Goal: Task Accomplishment & Management: Complete application form

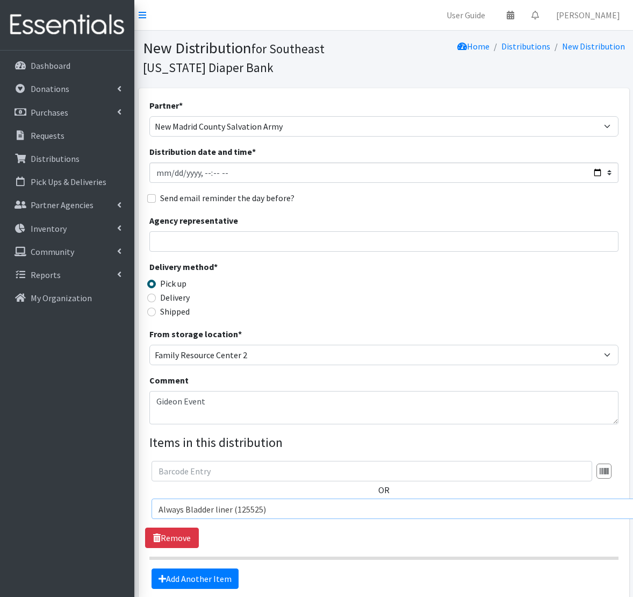
select select "72"
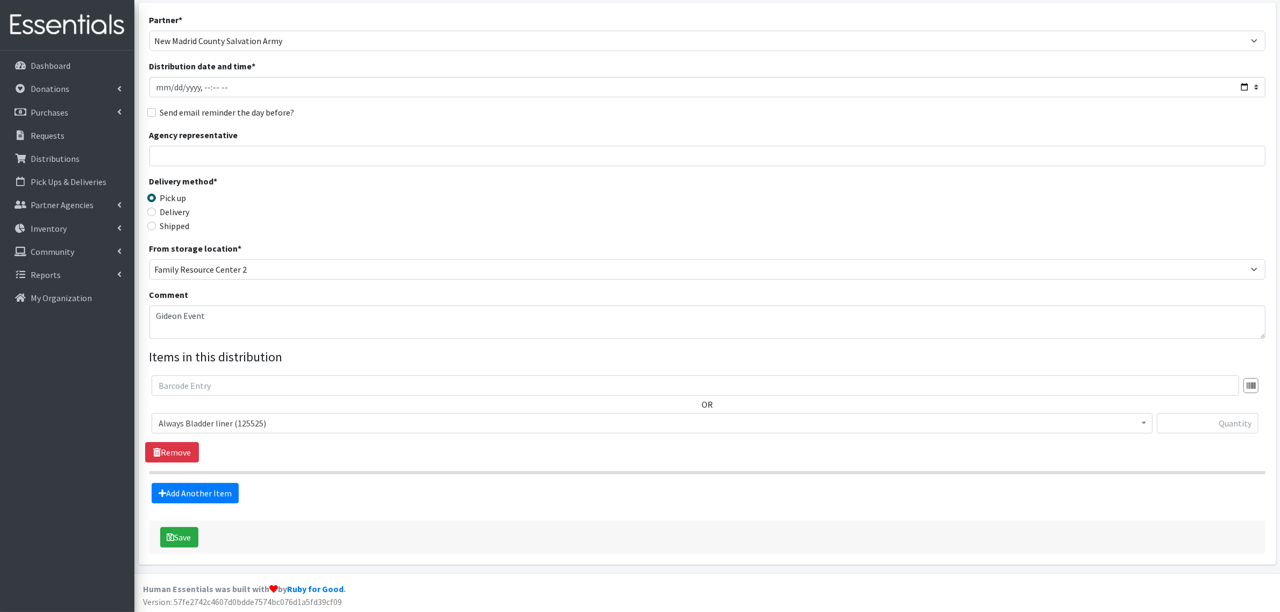
scroll to position [69, 0]
click at [221, 422] on span "Always Bladder liner (125525)" at bounding box center [652, 421] width 987 height 15
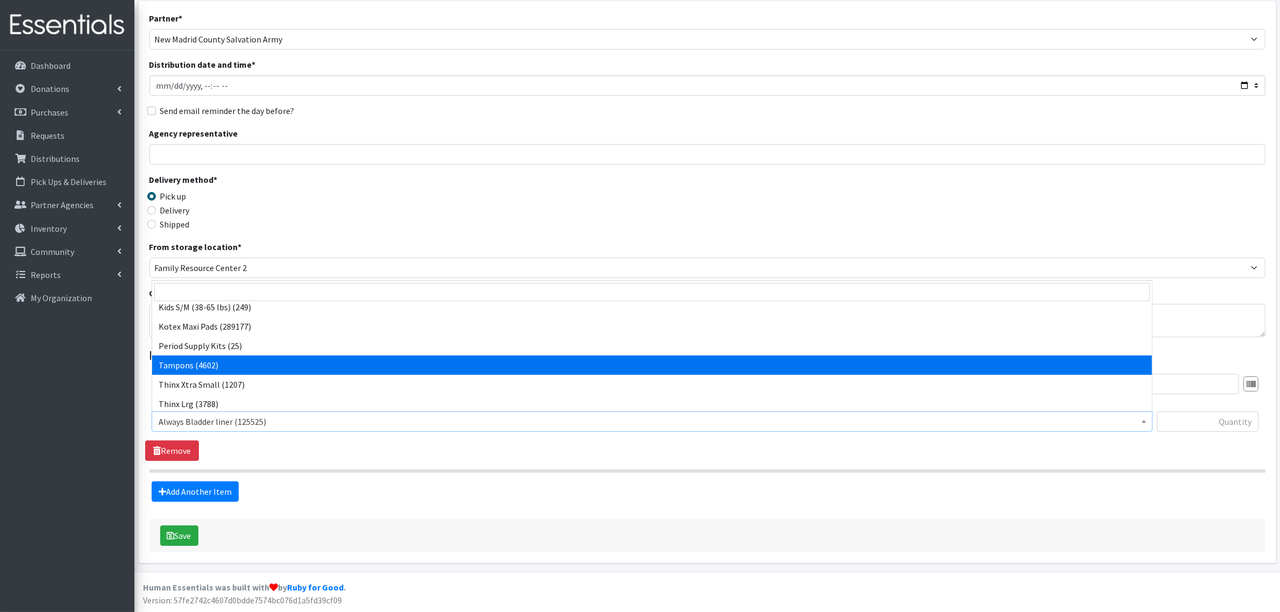
scroll to position [634, 0]
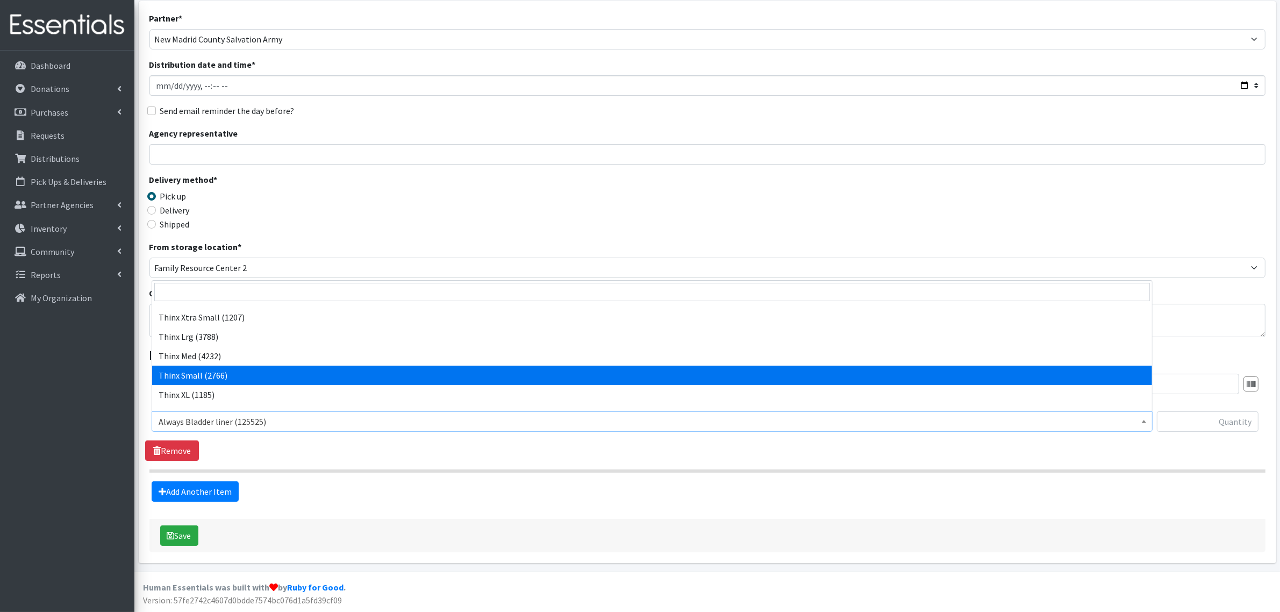
select select "14417"
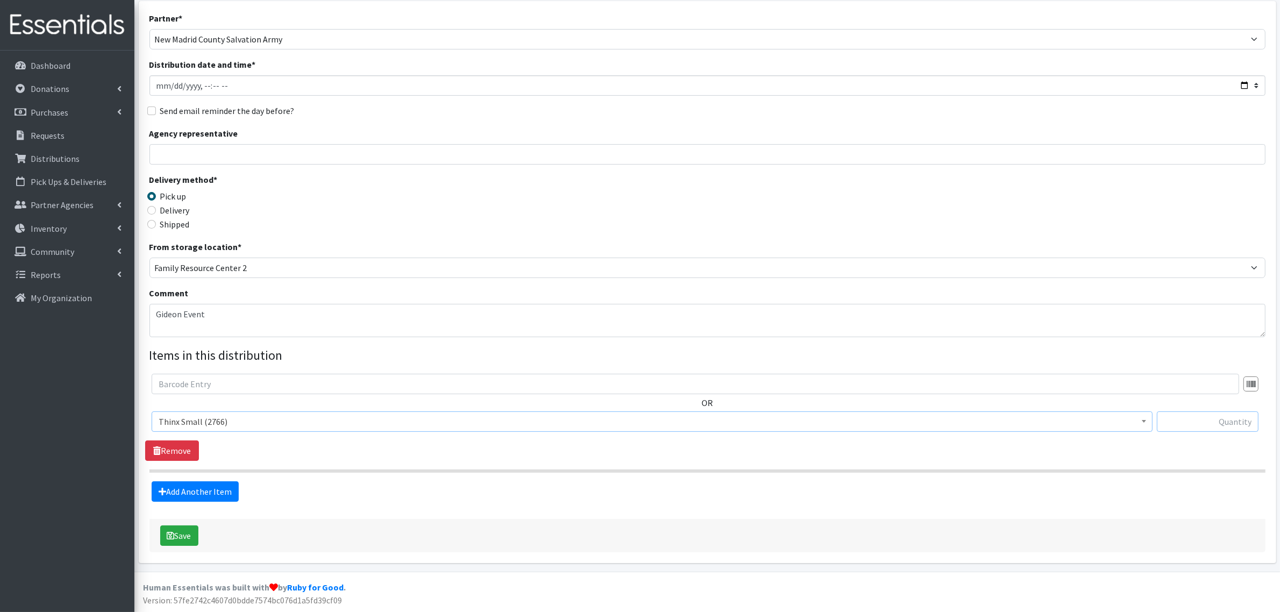
click at [633, 417] on input "text" at bounding box center [1208, 421] width 102 height 20
type input "40"
click at [198, 492] on link "Add Another Item" at bounding box center [195, 491] width 87 height 20
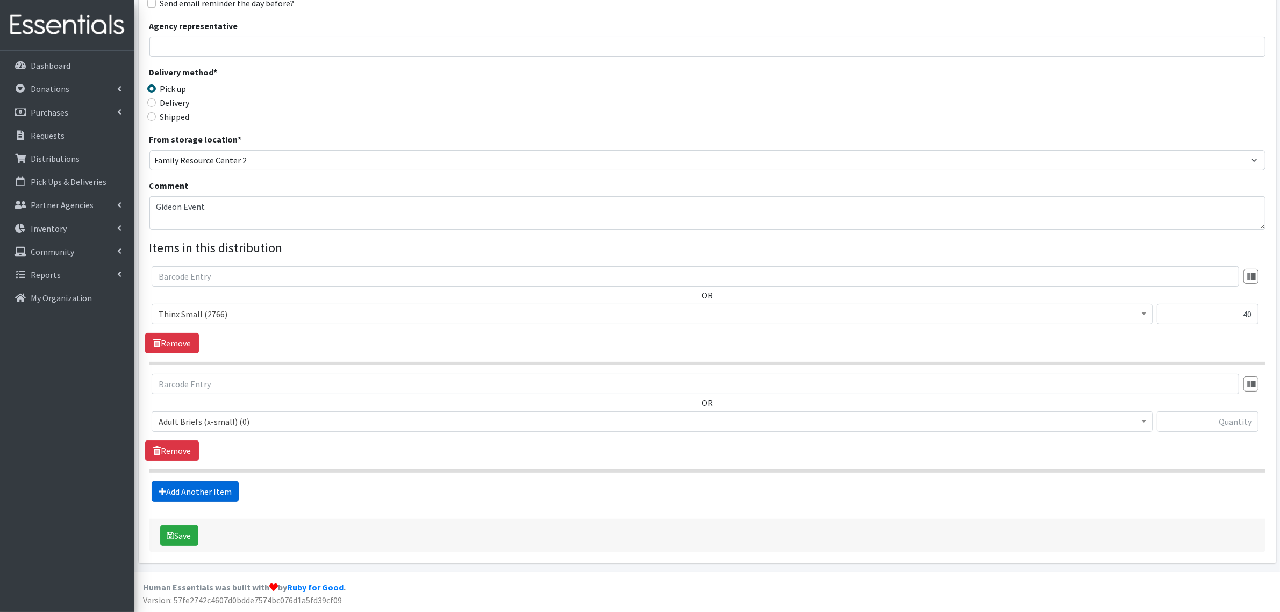
click at [198, 492] on link "Add Another Item" at bounding box center [195, 491] width 87 height 20
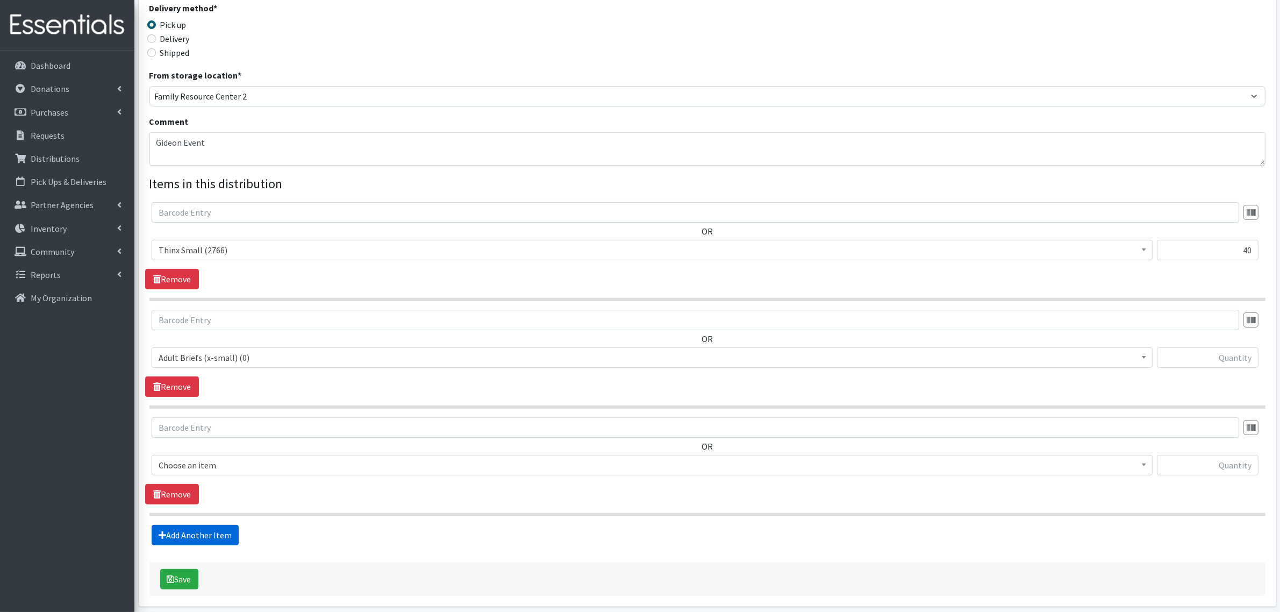
scroll to position [285, 0]
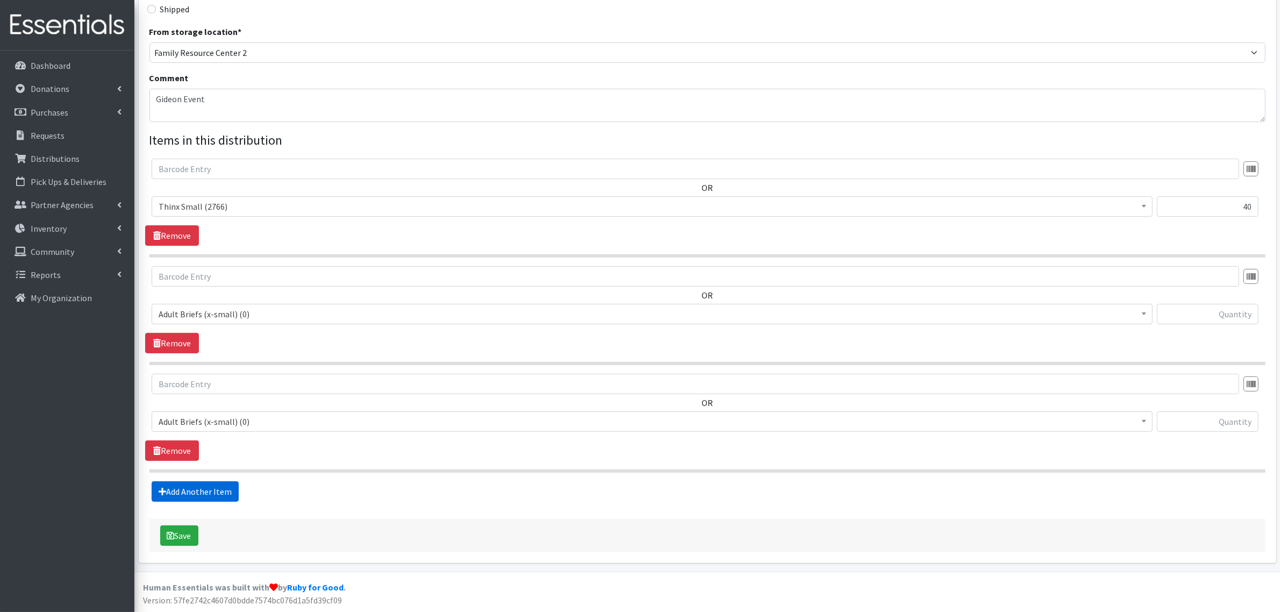
click at [203, 488] on link "Add Another Item" at bounding box center [195, 491] width 87 height 20
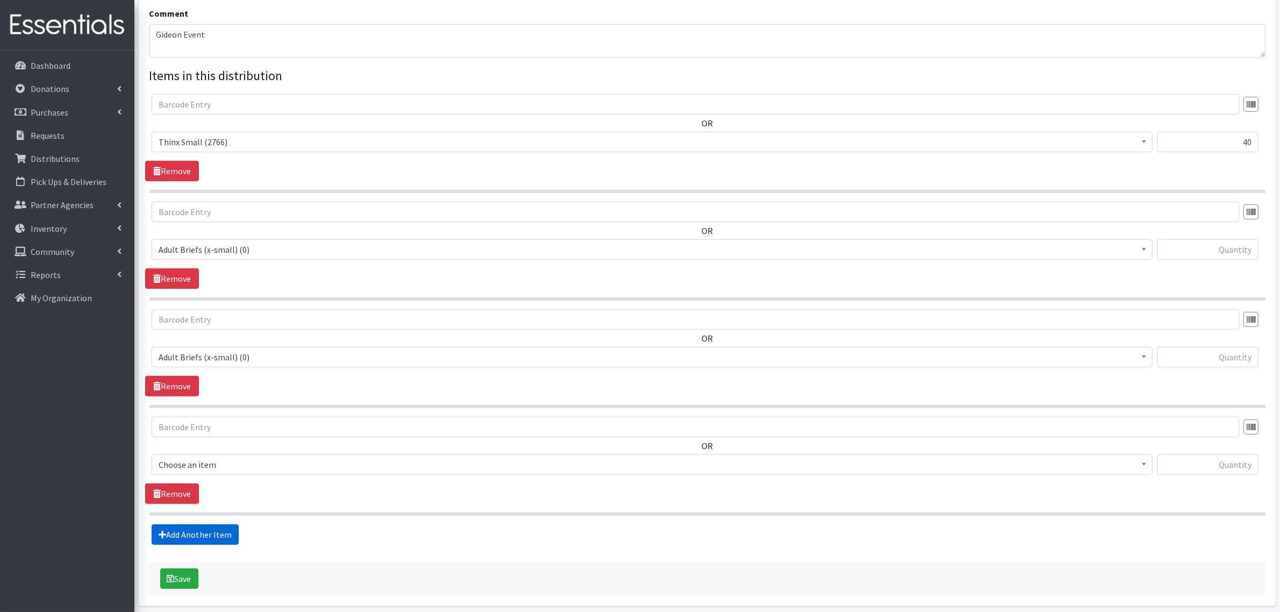
scroll to position [392, 0]
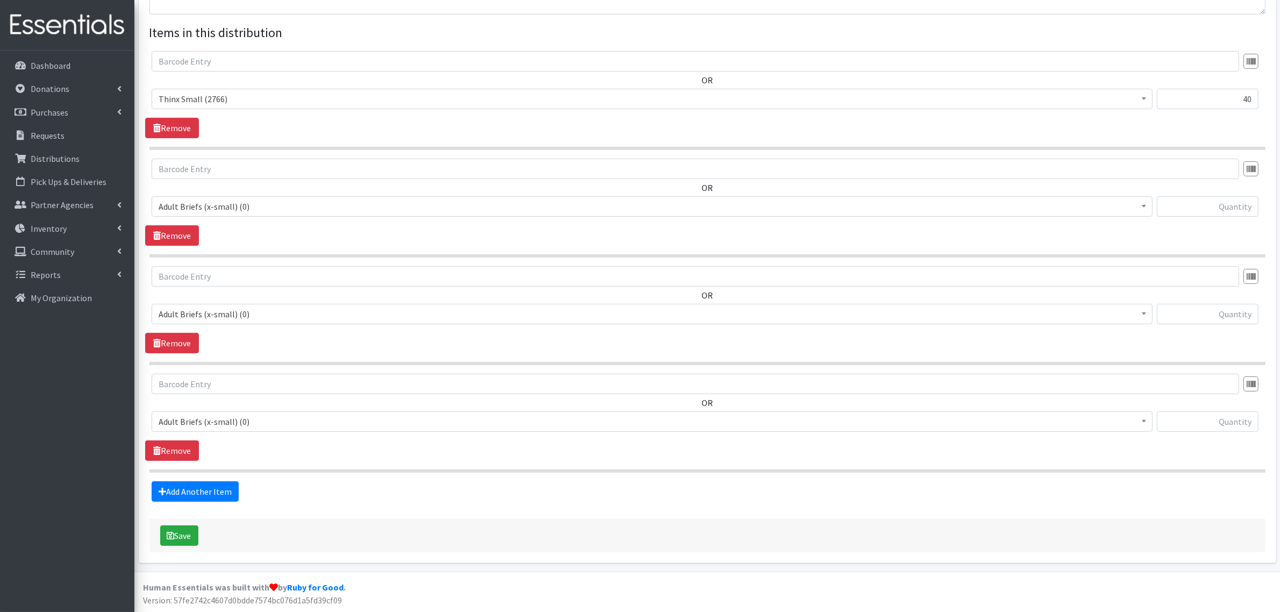
click at [203, 417] on span "Adult Briefs (x-small) (0)" at bounding box center [652, 421] width 987 height 15
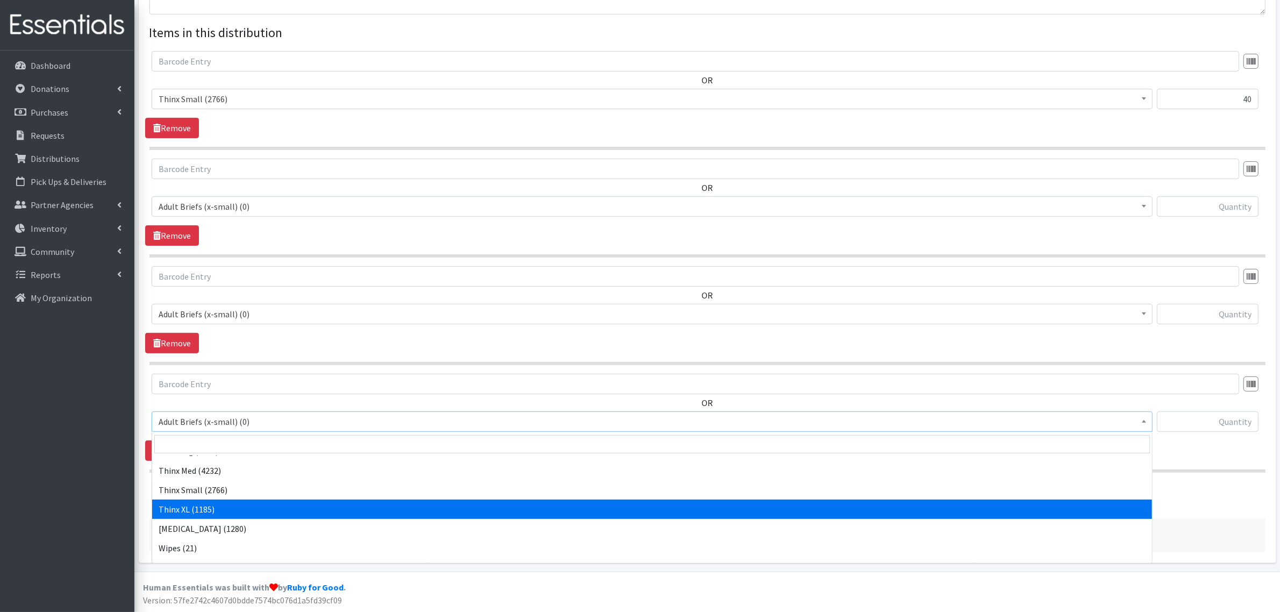
select select "14414"
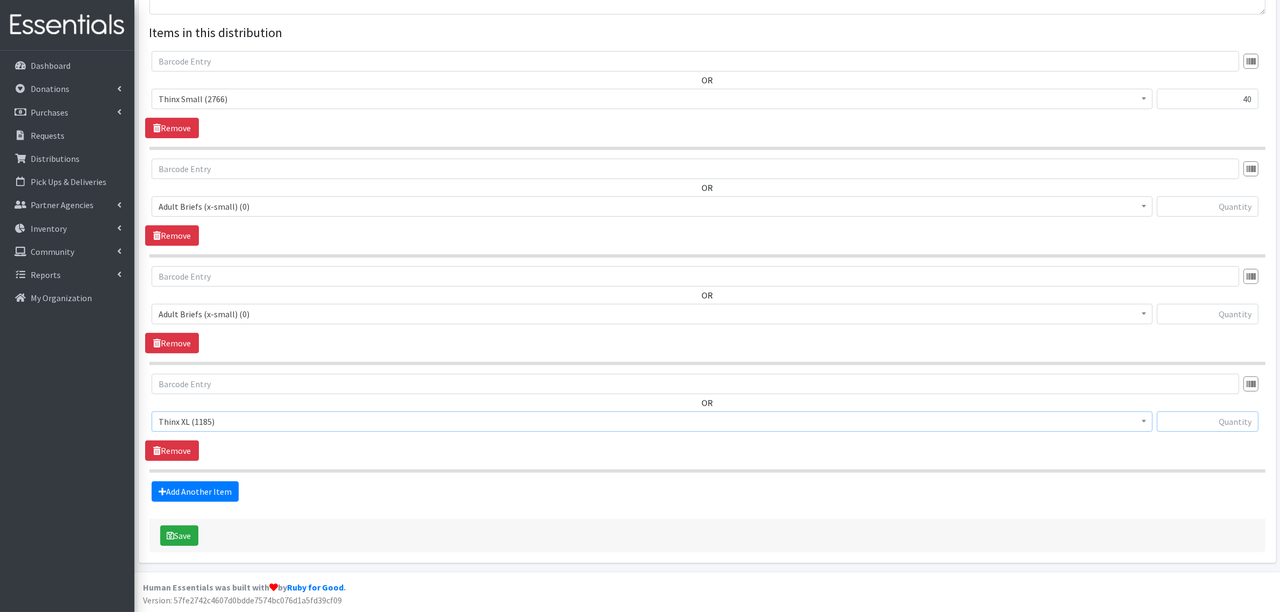
click at [633, 418] on input "text" at bounding box center [1208, 421] width 102 height 20
type input "1"
click at [633, 210] on input "text" at bounding box center [1208, 206] width 102 height 20
type input "40"
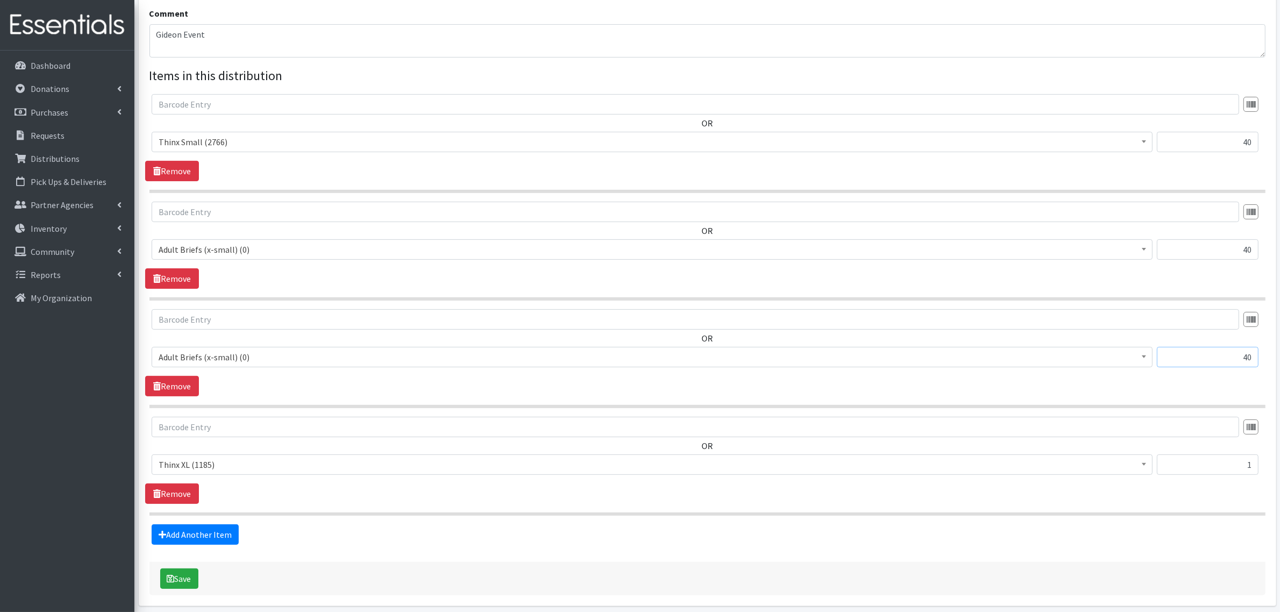
scroll to position [325, 0]
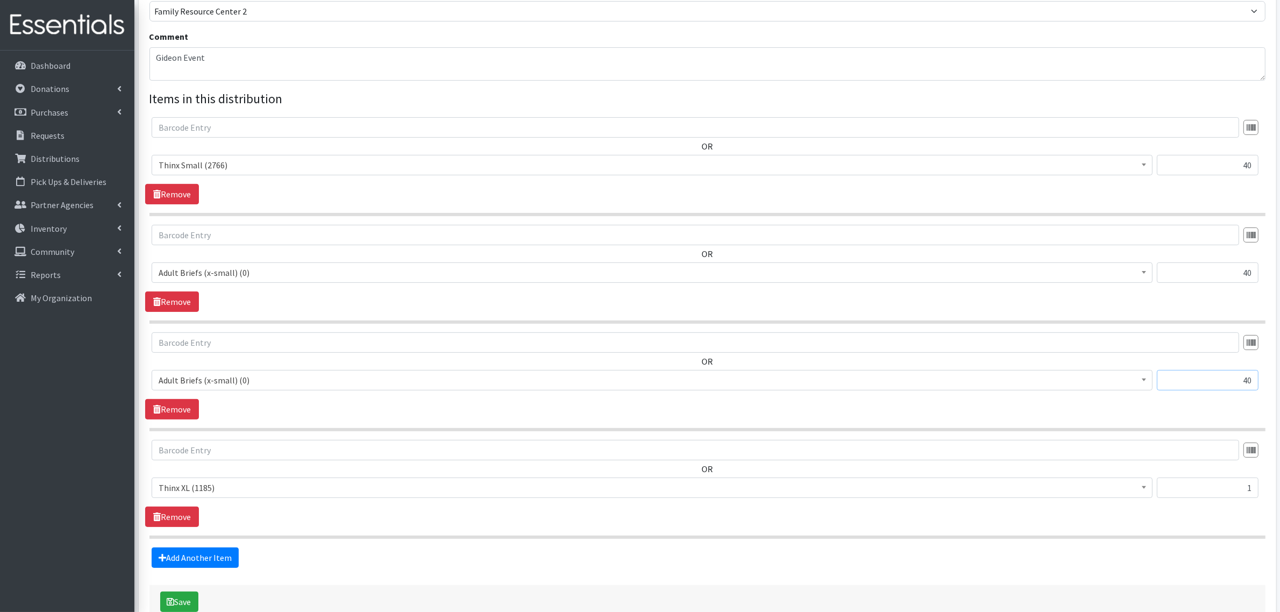
type input "40"
click at [223, 272] on span "Adult Briefs (x-small) (0)" at bounding box center [652, 272] width 987 height 15
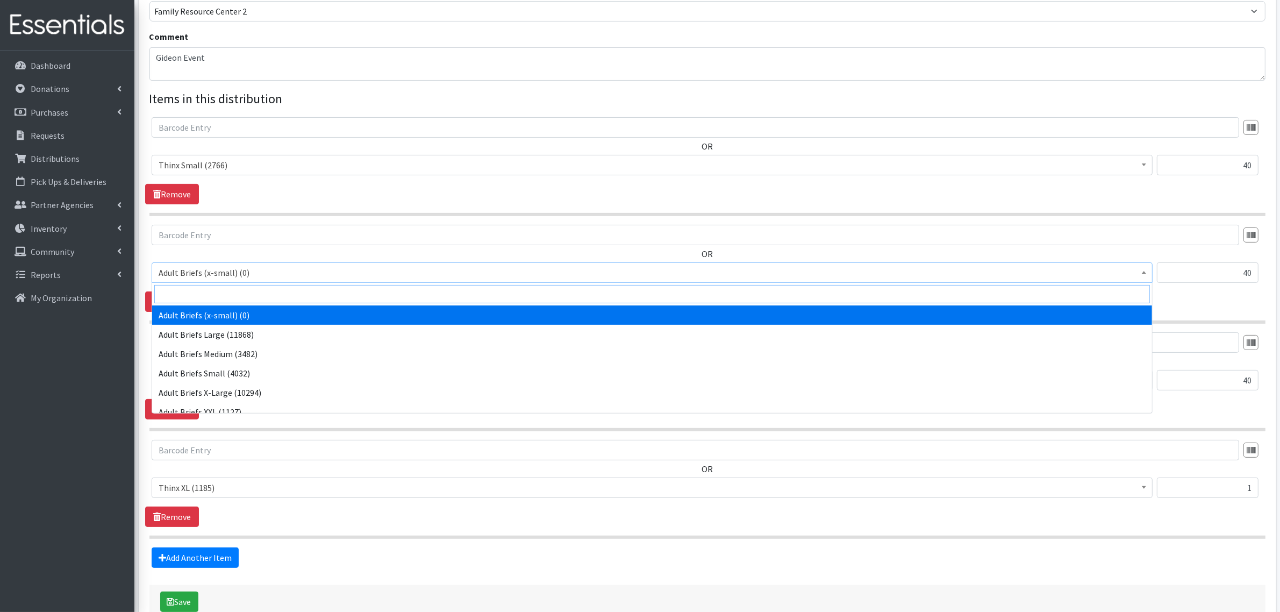
click at [211, 291] on input "search" at bounding box center [651, 294] width 995 height 18
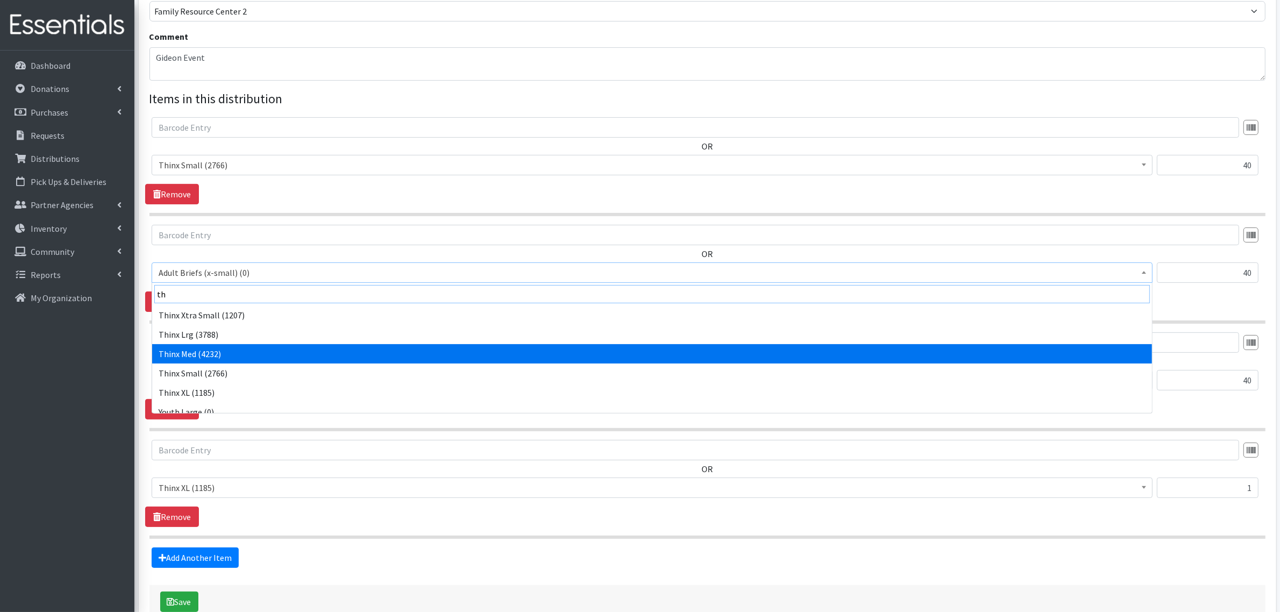
type input "th"
select select "14416"
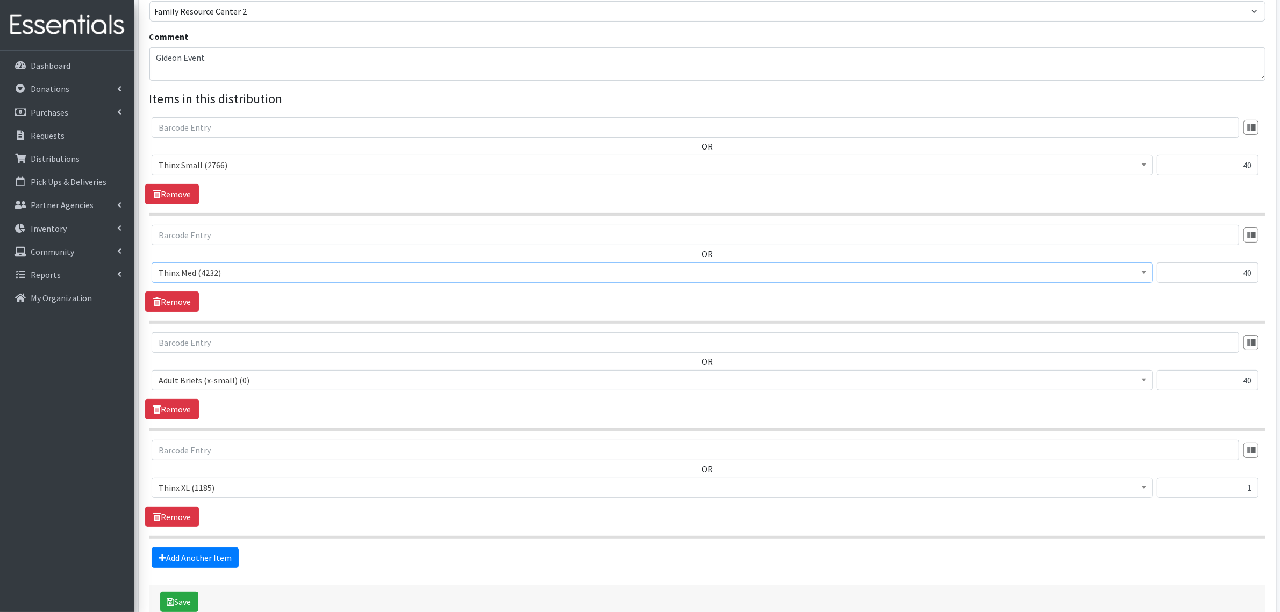
click at [210, 383] on span "Adult Briefs (x-small) (0)" at bounding box center [652, 379] width 987 height 15
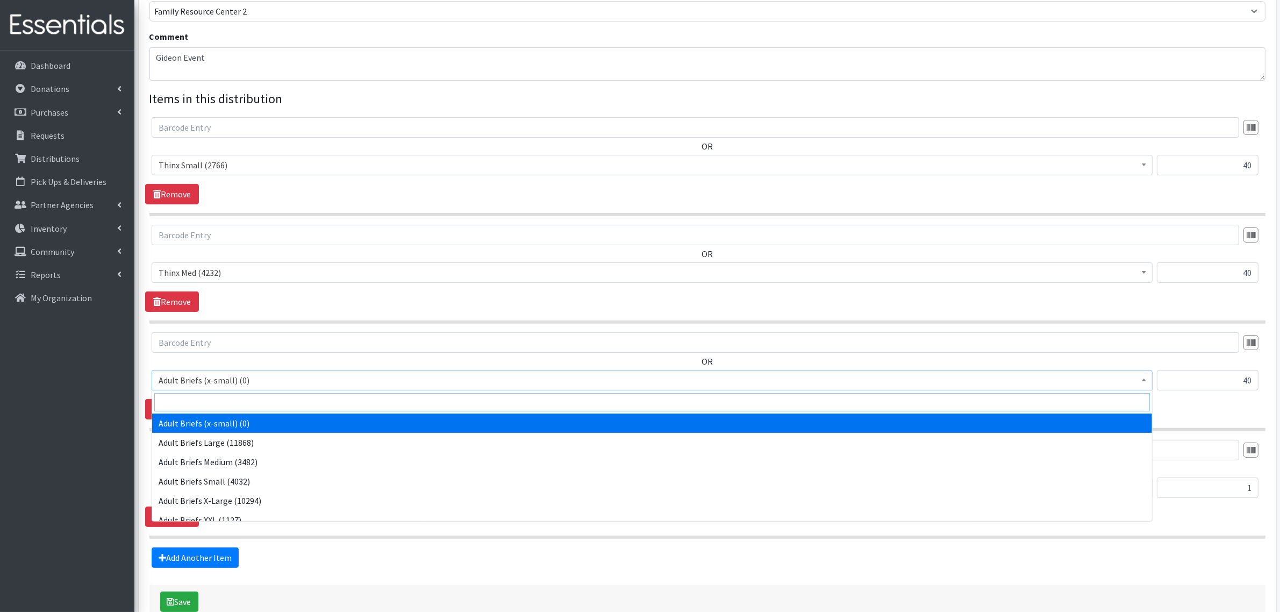
click at [203, 398] on input "search" at bounding box center [651, 402] width 995 height 18
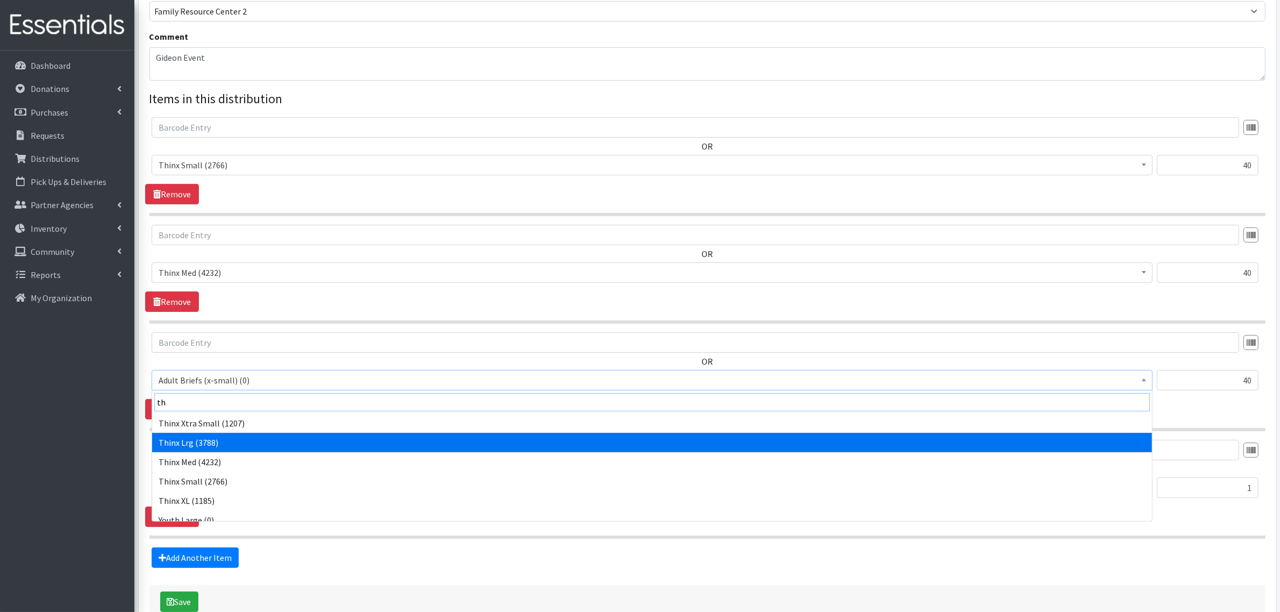
type input "th"
select select "14415"
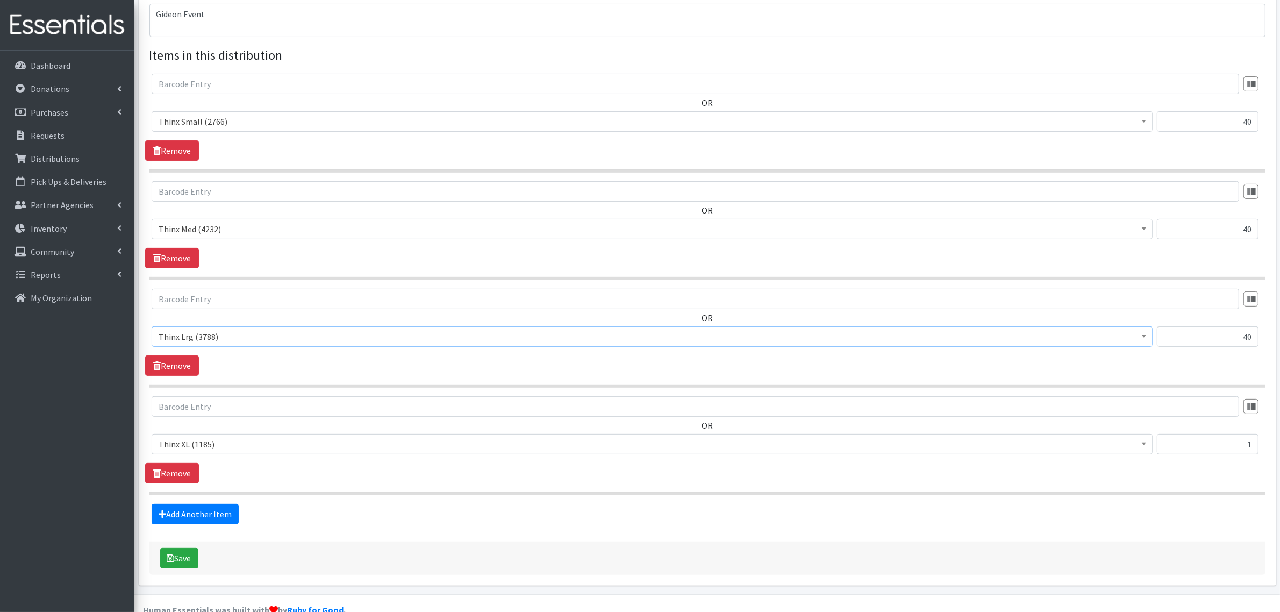
scroll to position [392, 0]
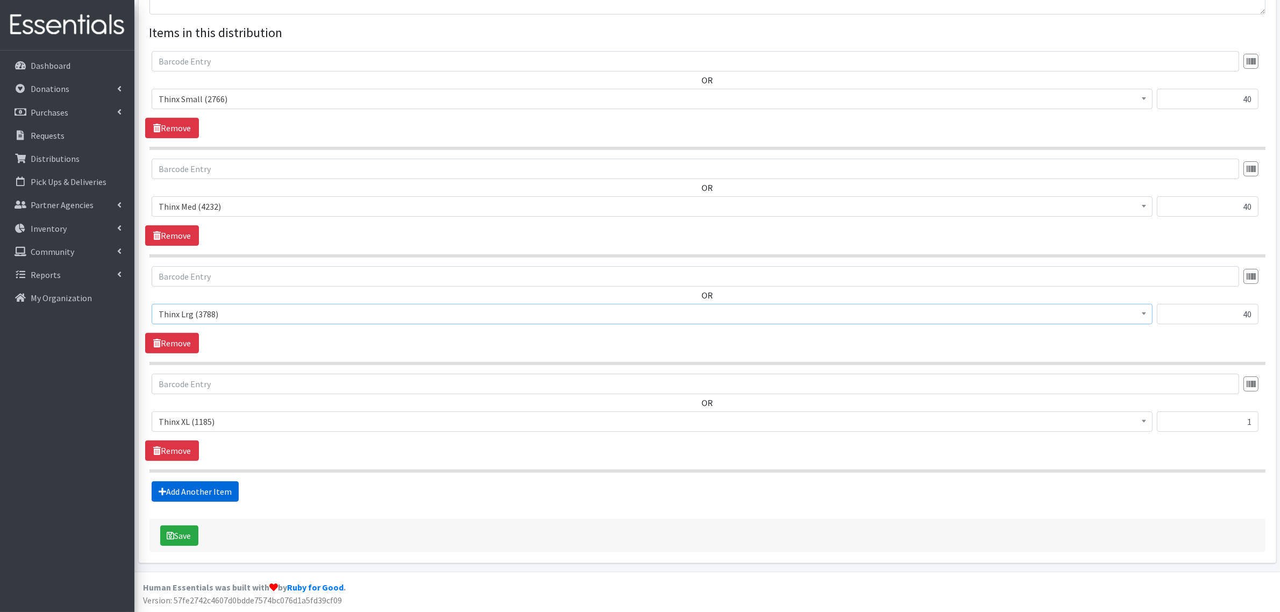
click at [196, 494] on link "Add Another Item" at bounding box center [195, 491] width 87 height 20
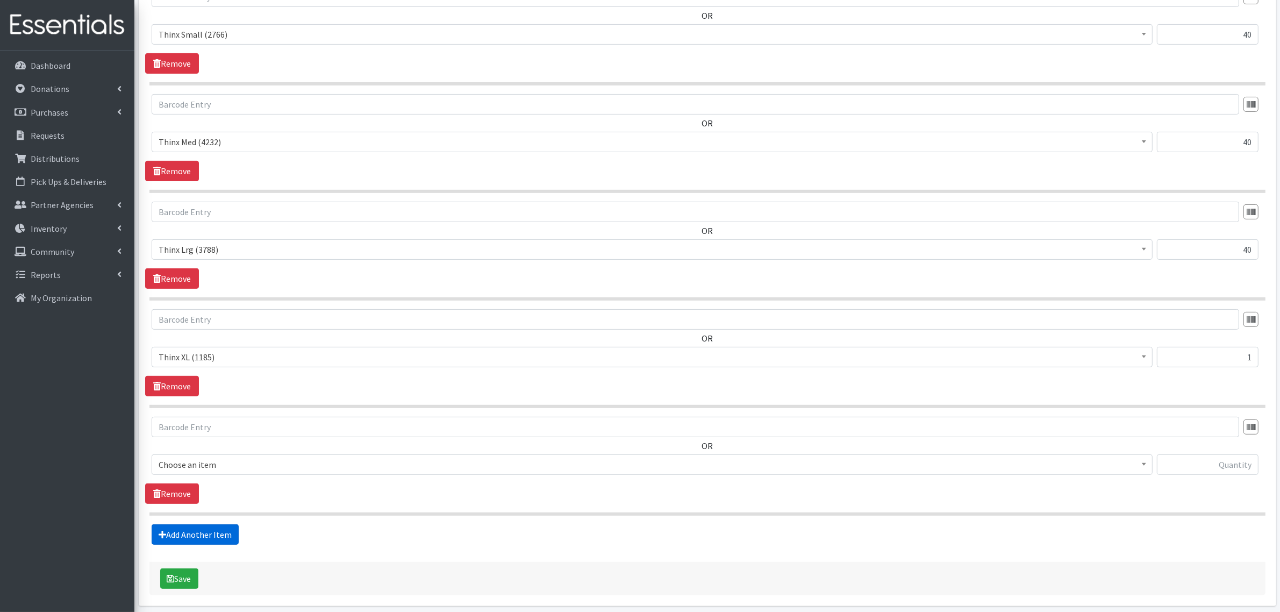
scroll to position [500, 0]
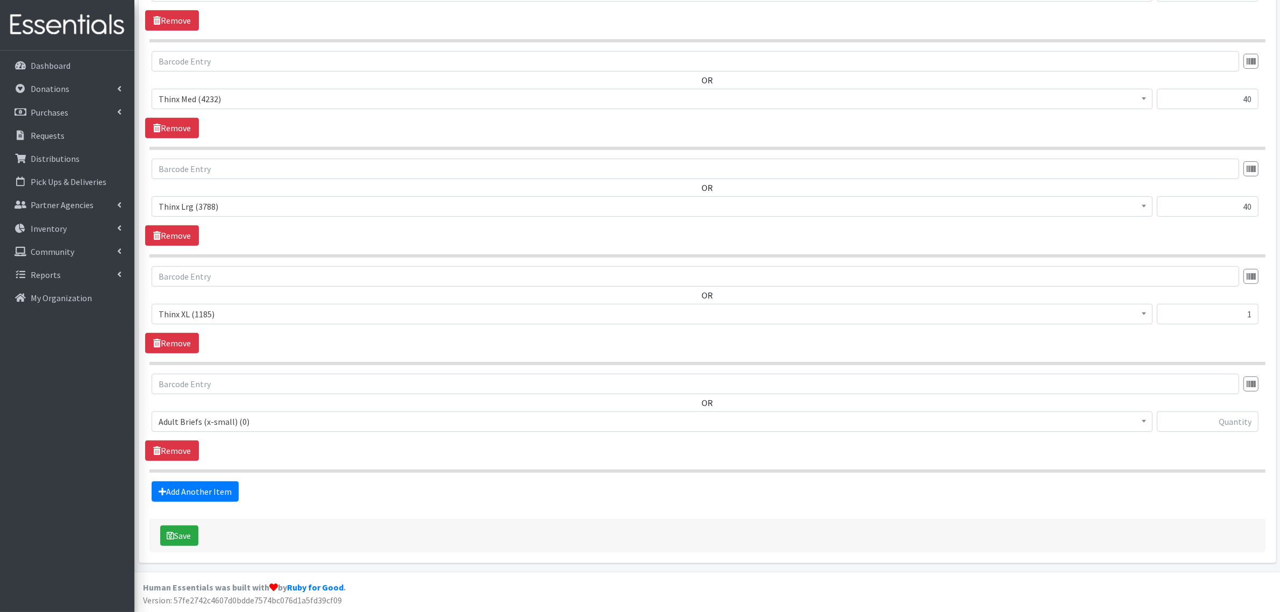
click at [200, 425] on span "Adult Briefs (x-small) (0)" at bounding box center [652, 421] width 987 height 15
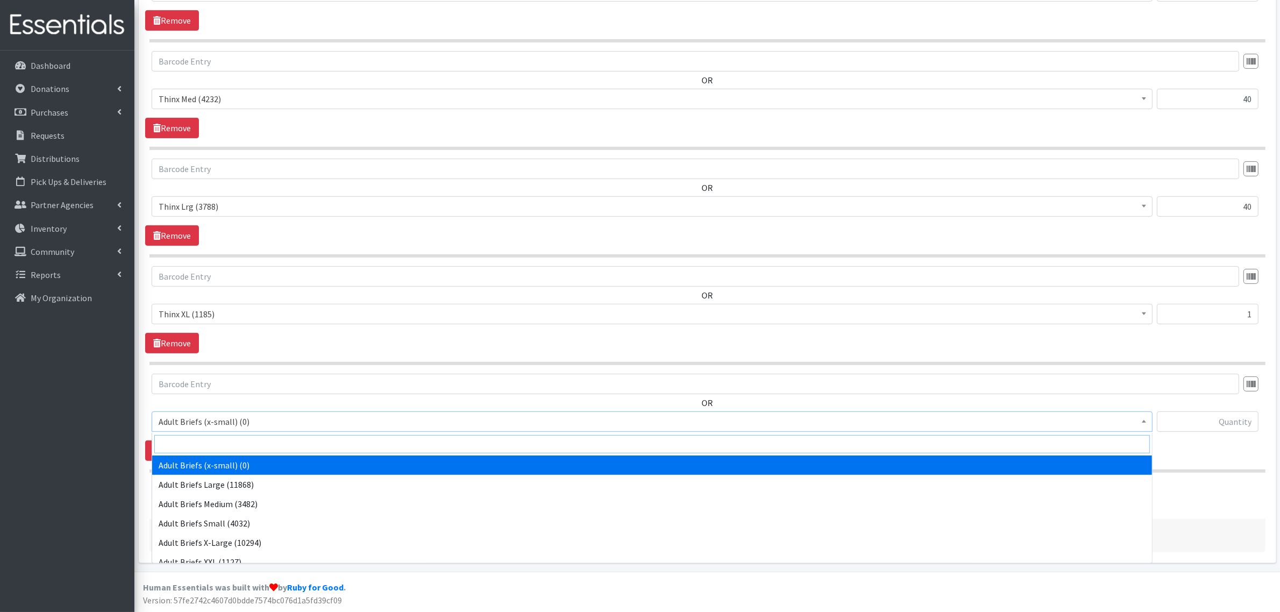
click at [200, 437] on input "search" at bounding box center [651, 444] width 995 height 18
type input "th"
select select "14418"
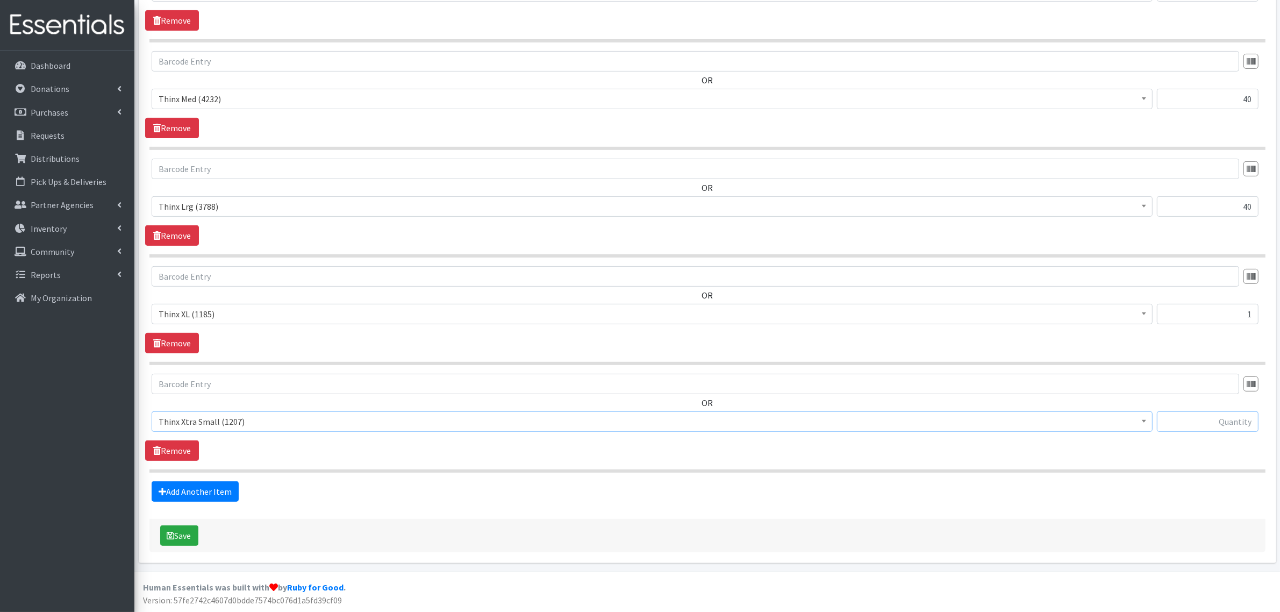
click at [633, 422] on input "text" at bounding box center [1208, 421] width 102 height 20
type input "40"
click at [195, 496] on link "Add Another Item" at bounding box center [195, 491] width 87 height 20
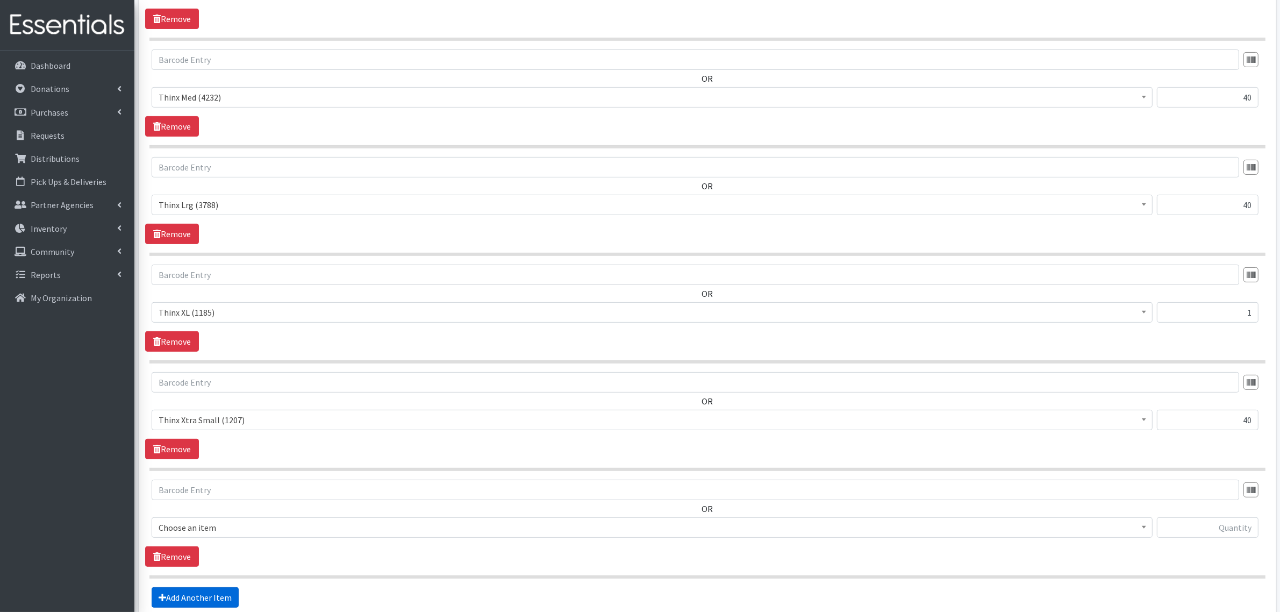
scroll to position [608, 0]
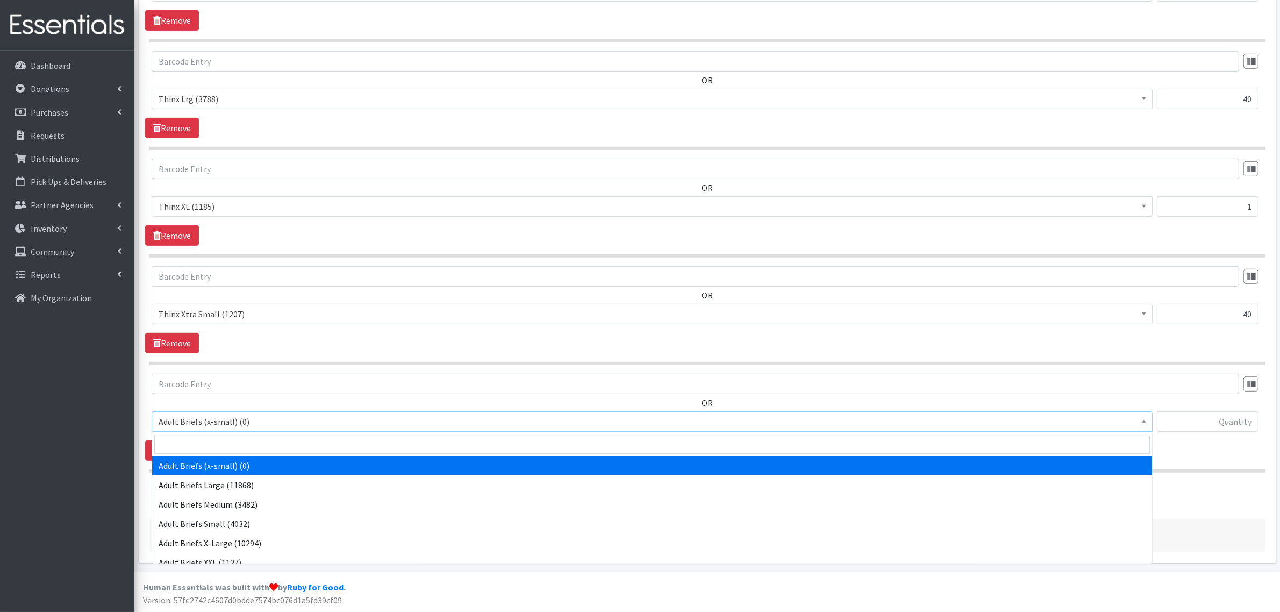
click at [200, 425] on span "Adult Briefs (x-small) (0)" at bounding box center [652, 421] width 987 height 15
click at [199, 443] on input "search" at bounding box center [651, 444] width 995 height 18
type input "lin"
select select "4528"
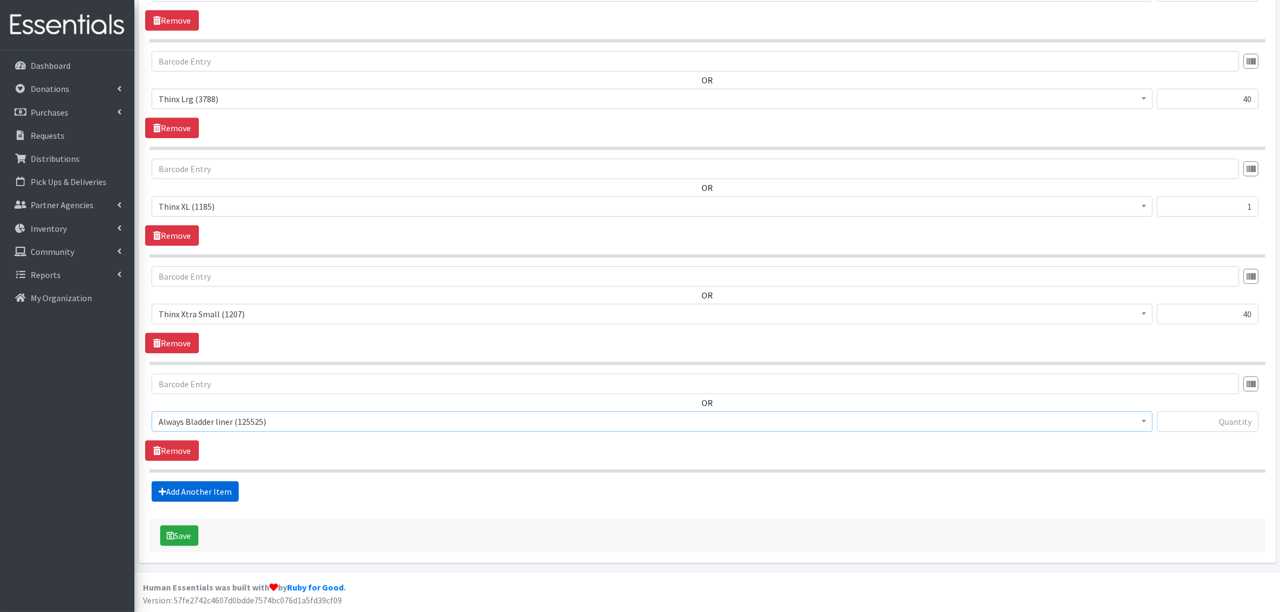
click at [179, 490] on link "Add Another Item" at bounding box center [195, 491] width 87 height 20
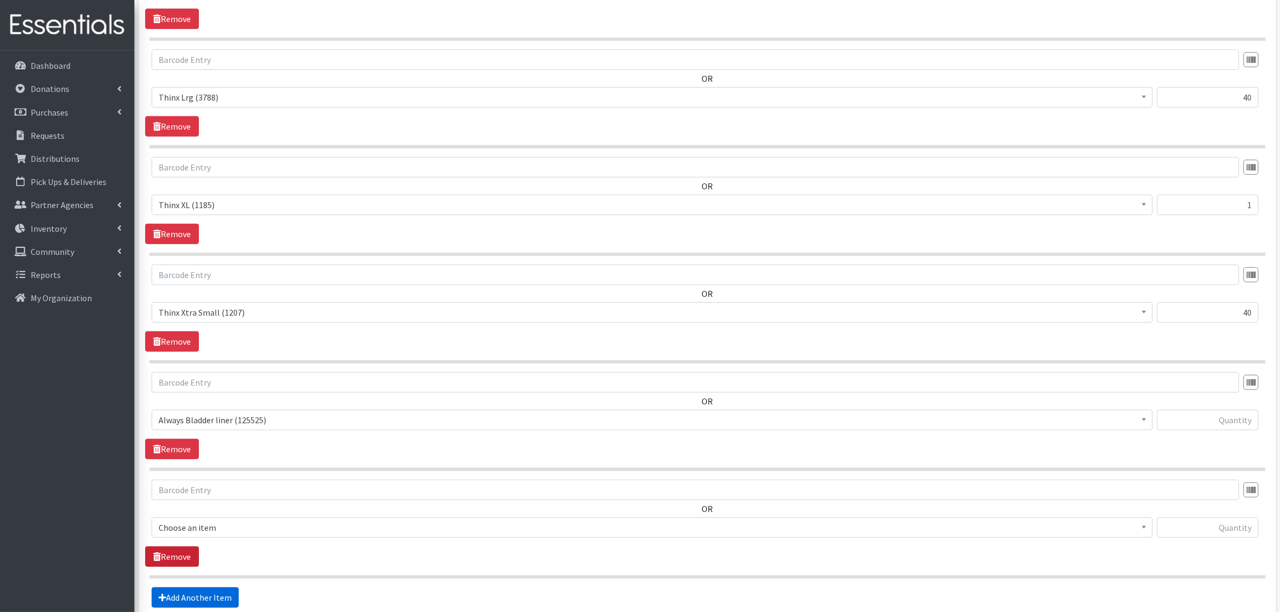
scroll to position [716, 0]
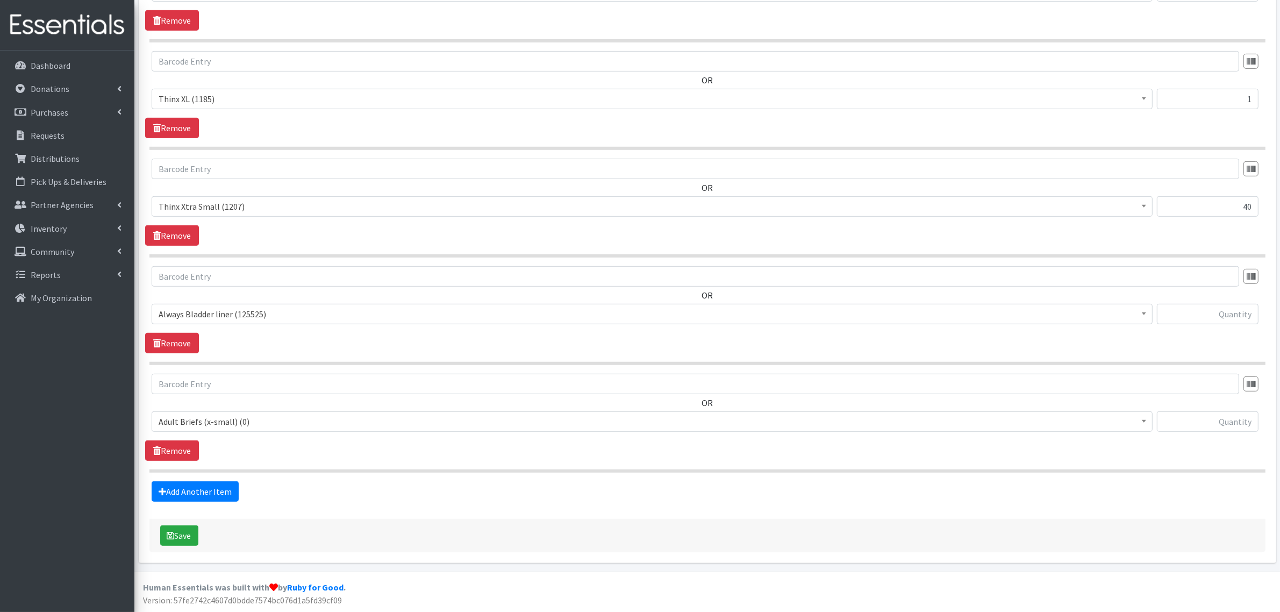
click at [189, 422] on span "Adult Briefs (x-small) (0)" at bounding box center [652, 421] width 987 height 15
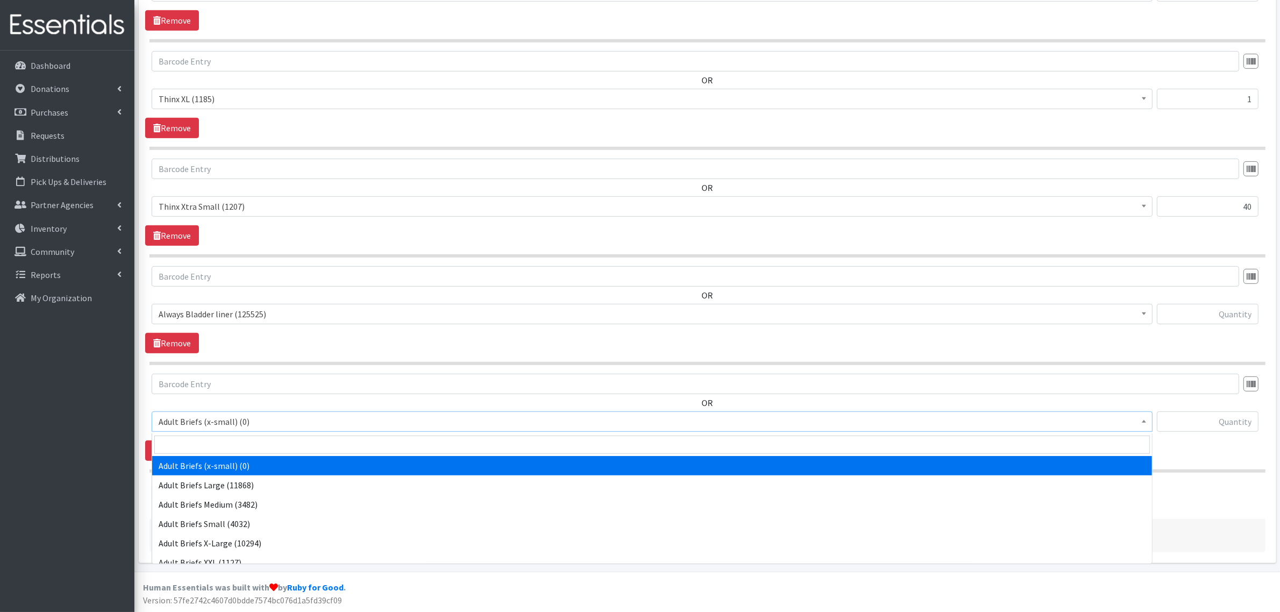
click at [187, 433] on span at bounding box center [652, 444] width 1000 height 23
drag, startPoint x: 202, startPoint y: 433, endPoint x: 202, endPoint y: 440, distance: 6.4
click at [202, 439] on input "search" at bounding box center [651, 444] width 995 height 18
click at [202, 440] on input "search" at bounding box center [651, 444] width 995 height 18
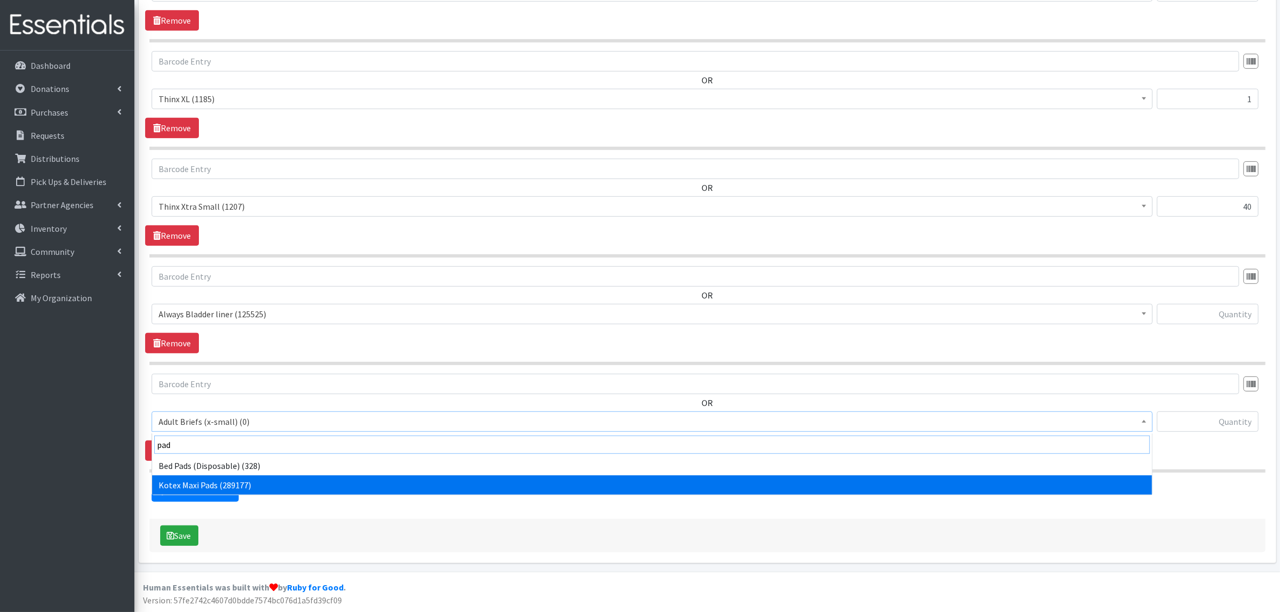
type input "pad"
select select "4362"
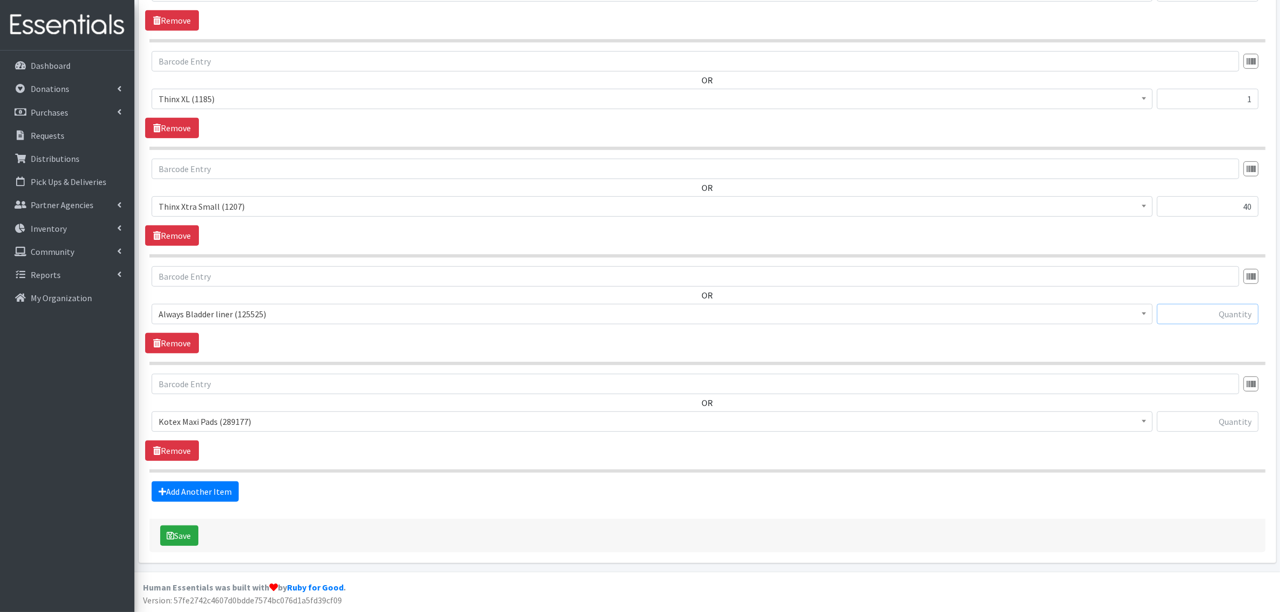
click at [633, 318] on input "text" at bounding box center [1208, 314] width 102 height 20
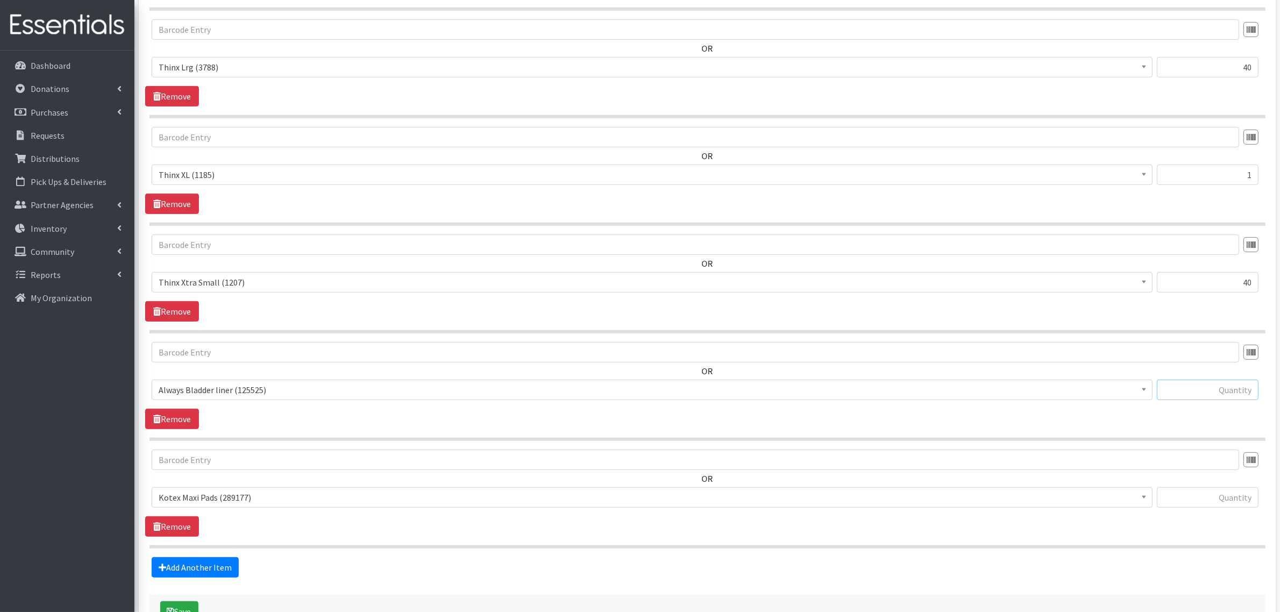
scroll to position [649, 0]
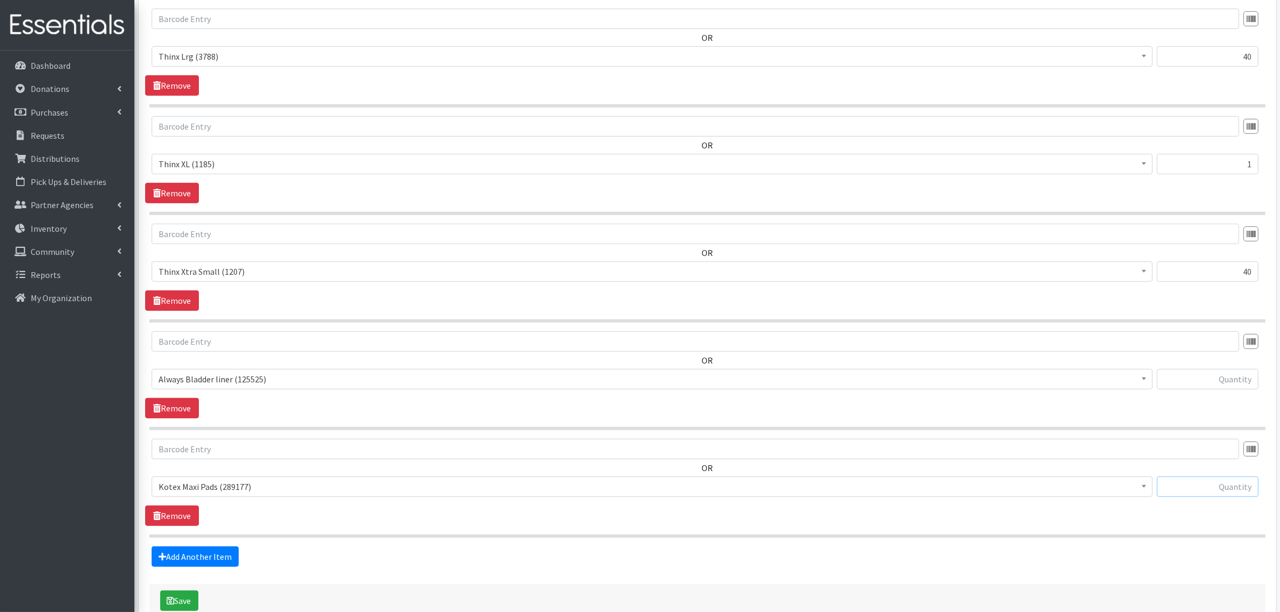
click at [633, 492] on input "text" at bounding box center [1208, 486] width 102 height 20
click at [160, 400] on link "Remove" at bounding box center [172, 408] width 54 height 20
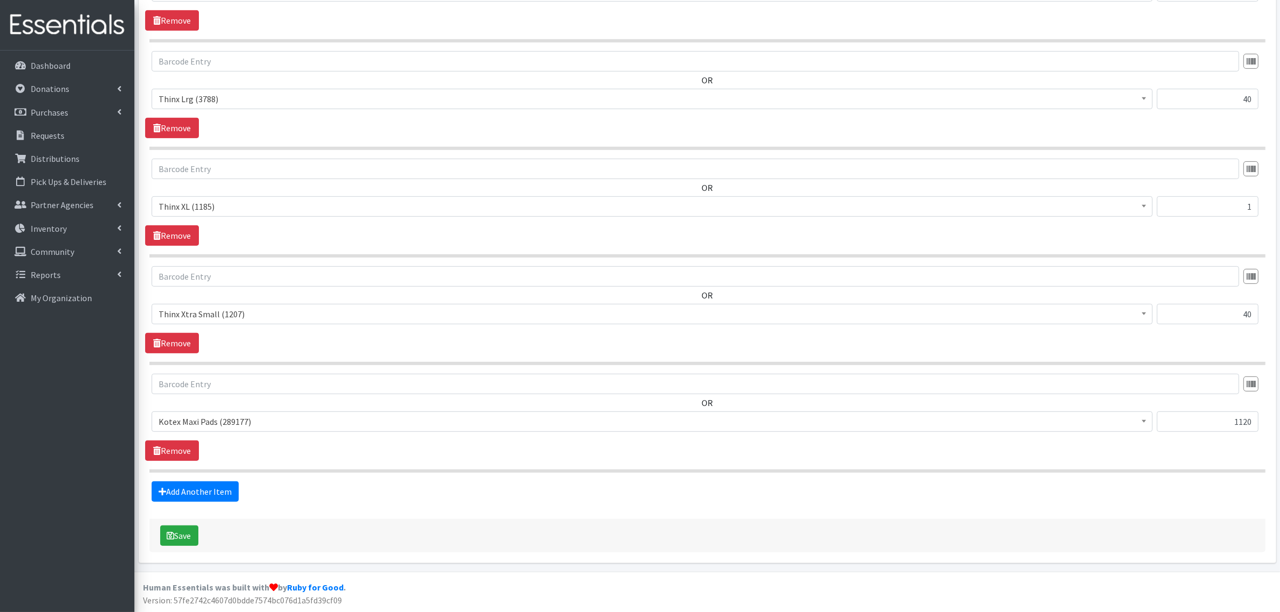
scroll to position [608, 0]
drag, startPoint x: 1233, startPoint y: 425, endPoint x: 1289, endPoint y: 425, distance: 55.4
click at [633, 425] on html "User Guide 0 Pick-ups remaining this week View Calendar 0 Requests 0 Partner Ag…" at bounding box center [640, 3] width 1280 height 1218
type input "1570"
click at [633, 451] on div "OR Adult Briefs (x-small) (0) Adult Briefs Large (11868) Adult Briefs Medium (3…" at bounding box center [707, 417] width 1124 height 87
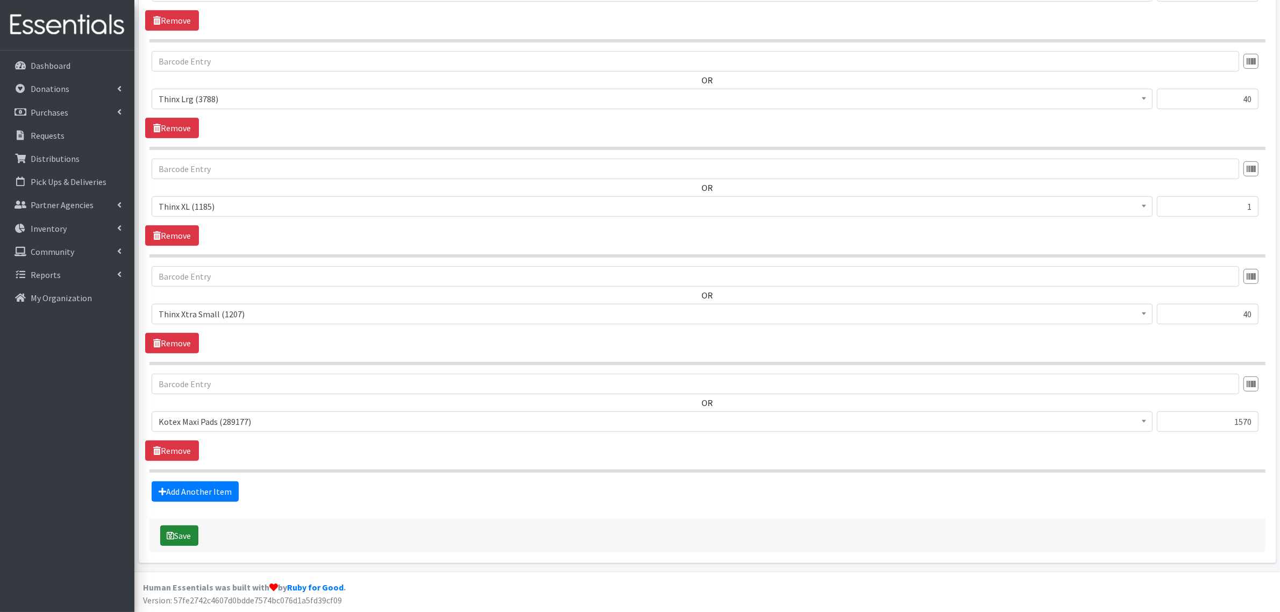
click at [183, 530] on button "Save" at bounding box center [179, 535] width 38 height 20
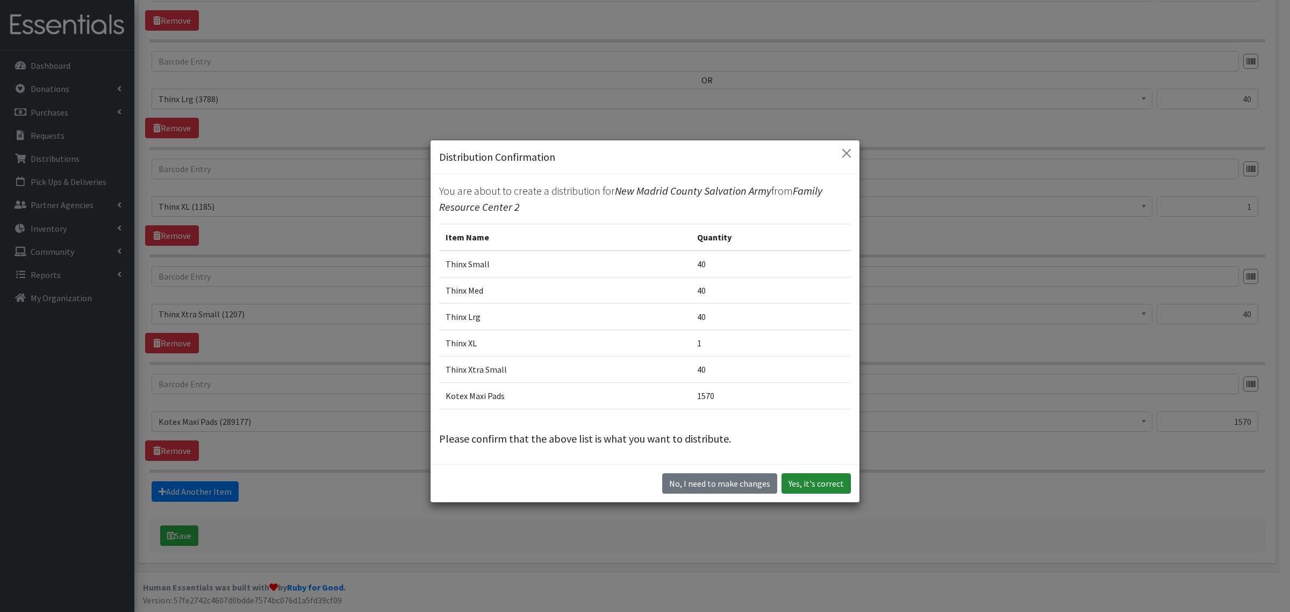
click at [633, 479] on button "Yes, it's correct" at bounding box center [815, 483] width 69 height 20
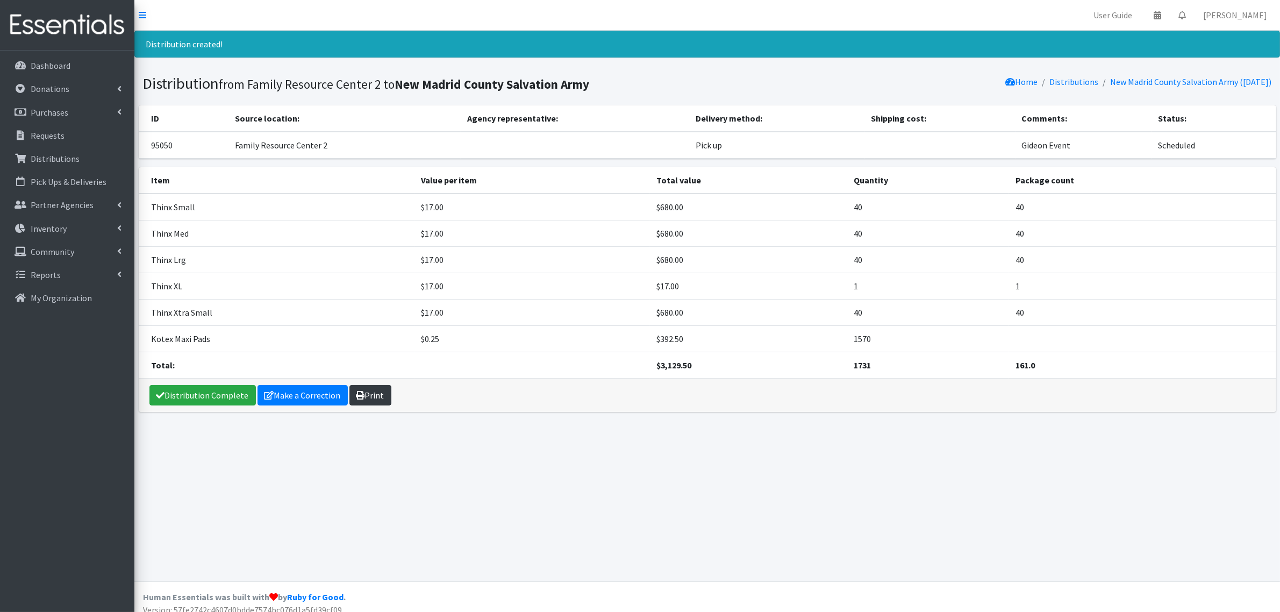
click at [349, 386] on link "Print" at bounding box center [370, 395] width 42 height 20
click at [77, 153] on link "Distributions" at bounding box center [67, 158] width 126 height 21
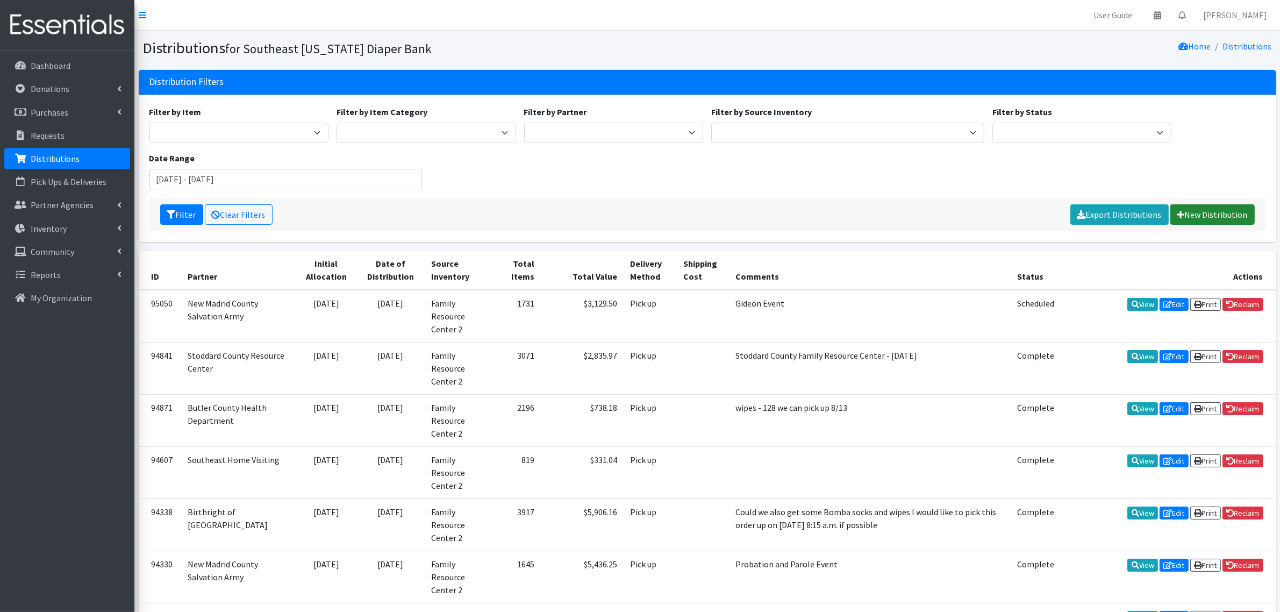
click at [1216, 216] on link "New Distribution" at bounding box center [1212, 214] width 84 height 20
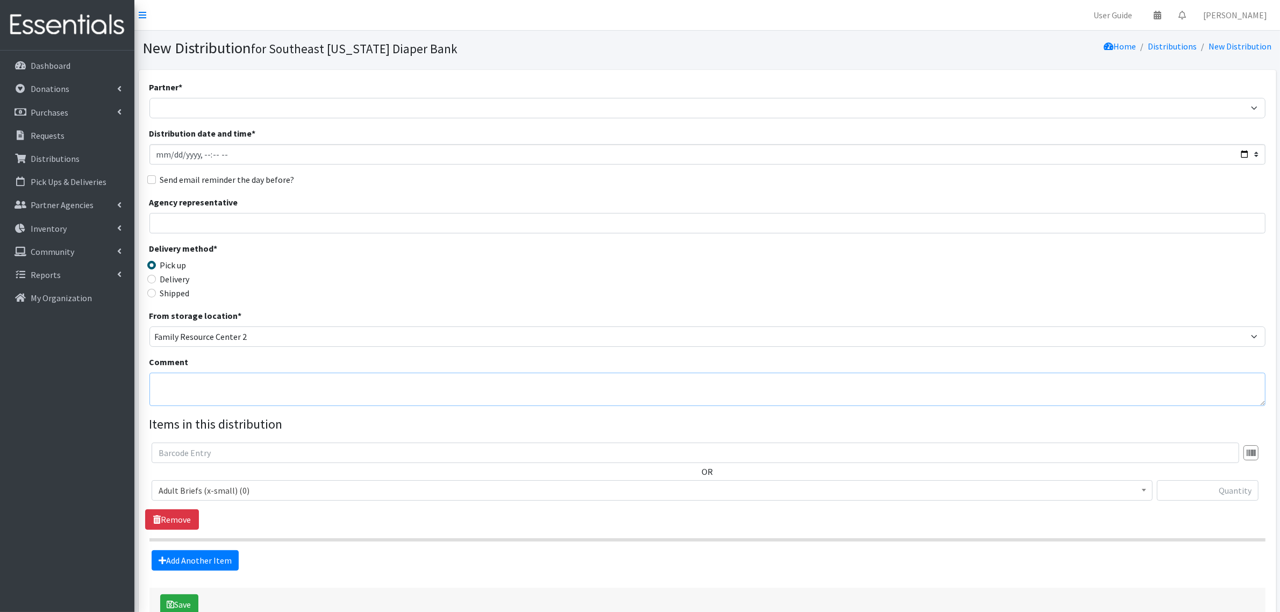
click at [168, 398] on textarea "Comment" at bounding box center [707, 388] width 1116 height 33
type textarea "Risco School"
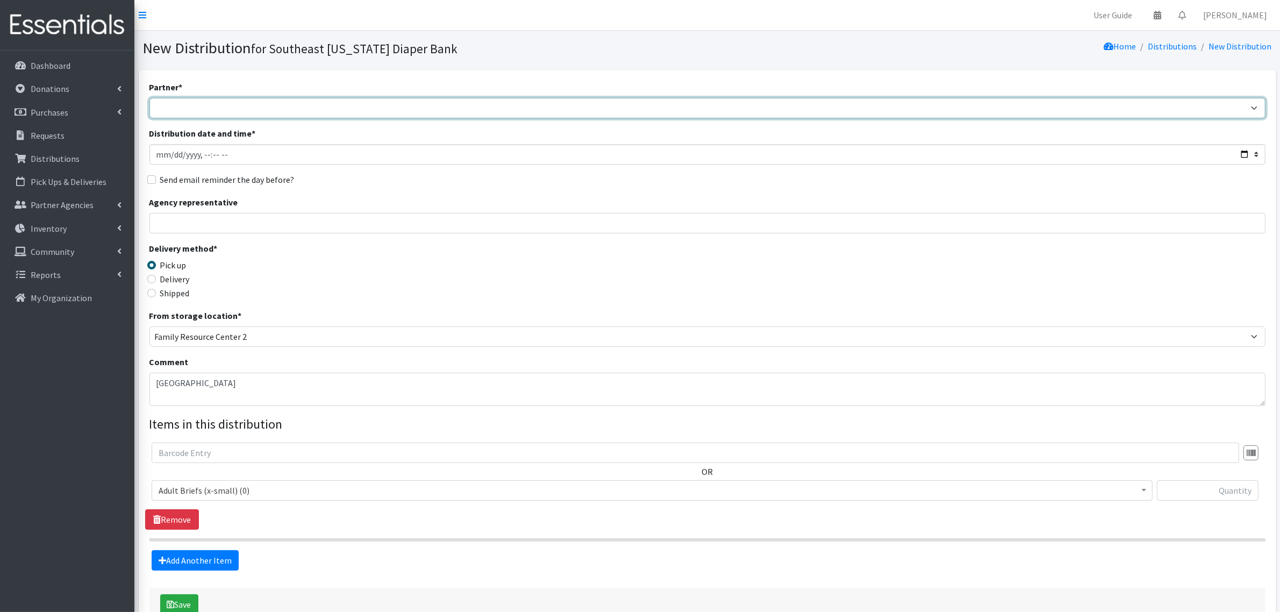
click at [189, 106] on select "ASPIRE WOMEN'S CENTER Bell City Head Start Birthright of Cape & Marble Hill Boo…" at bounding box center [707, 108] width 1116 height 20
select select "72"
click at [149, 98] on select "ASPIRE WOMEN'S CENTER Bell City Head Start Birthright of Cape & Marble Hill Boo…" at bounding box center [707, 108] width 1116 height 20
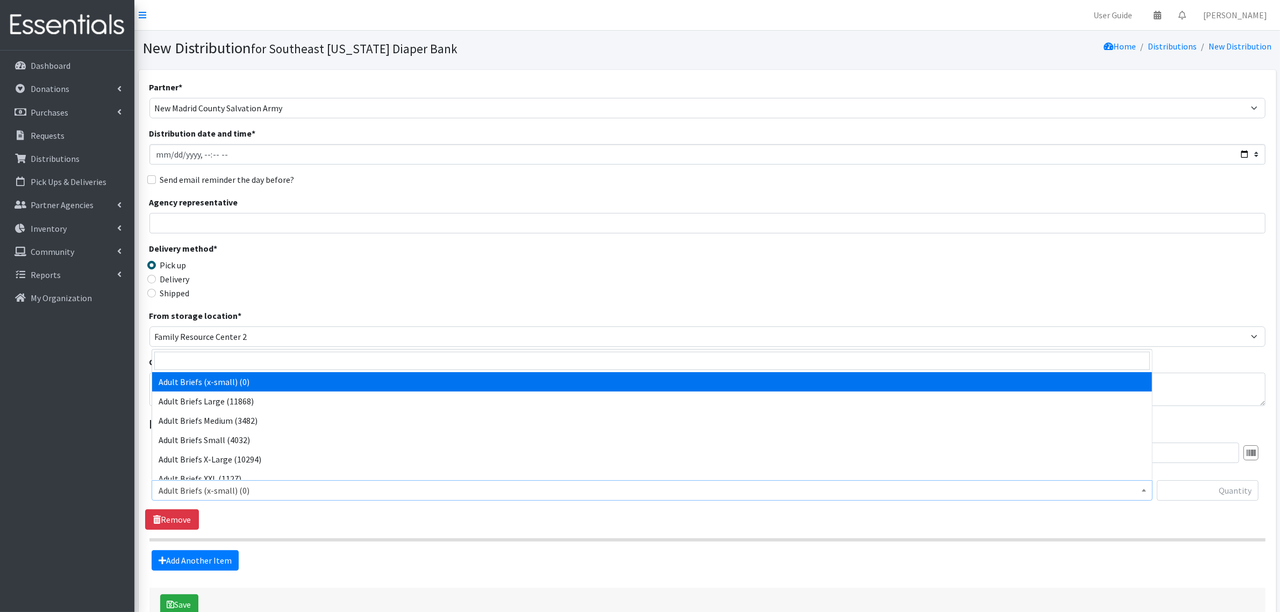
click at [189, 490] on span "Adult Briefs (x-small) (0)" at bounding box center [652, 490] width 987 height 15
click at [203, 365] on input "search" at bounding box center [651, 360] width 995 height 18
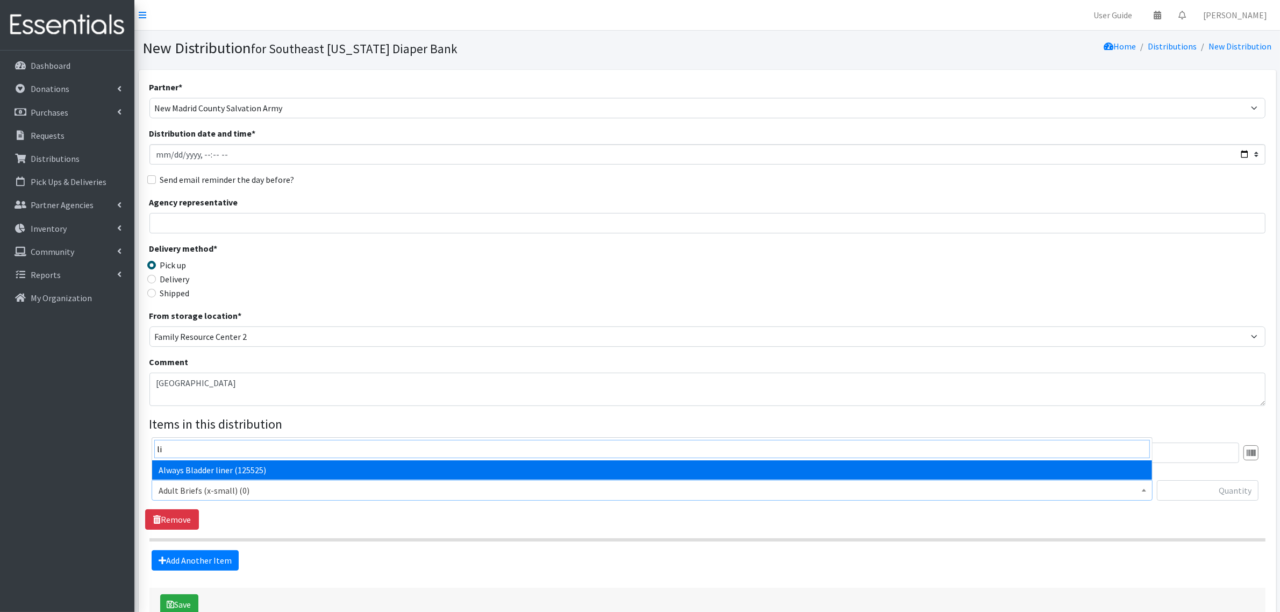
type input "li"
select select "4528"
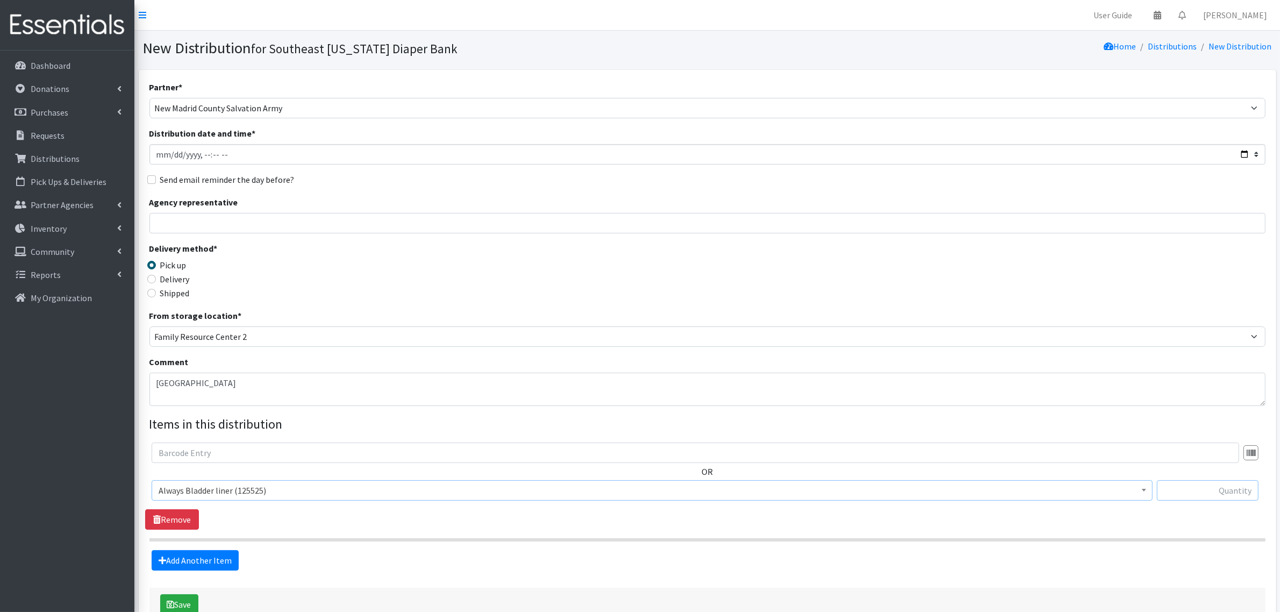
click at [1232, 490] on input "text" at bounding box center [1208, 490] width 102 height 20
type input "3520"
click at [211, 558] on link "Add Another Item" at bounding box center [195, 560] width 87 height 20
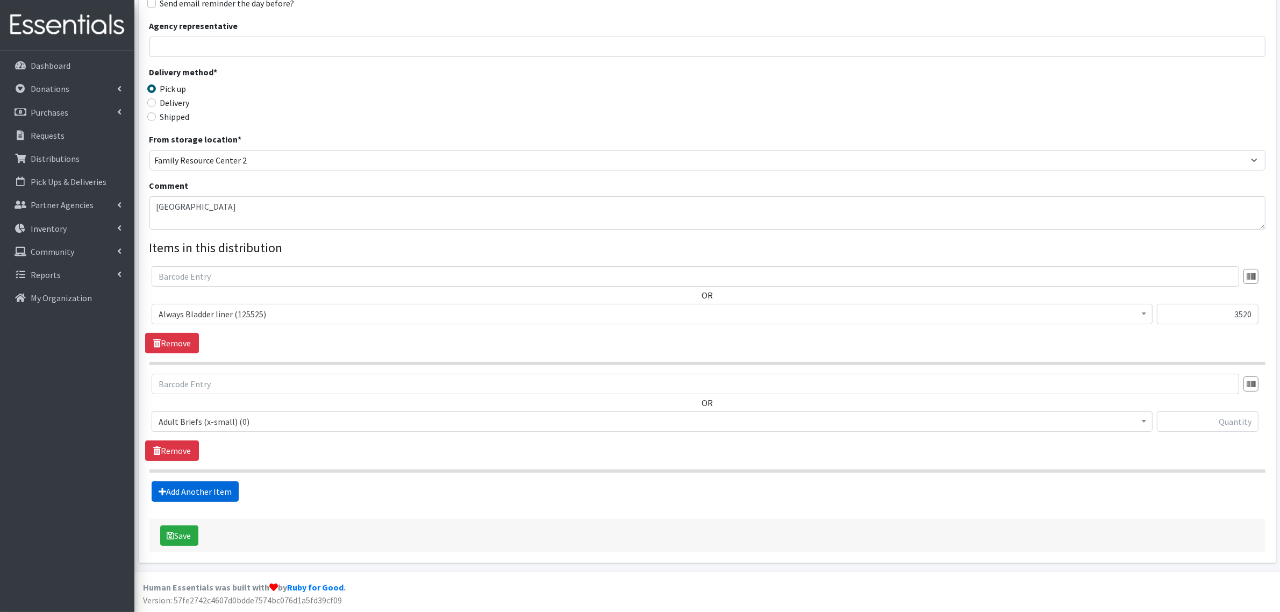
click at [197, 496] on link "Add Another Item" at bounding box center [195, 491] width 87 height 20
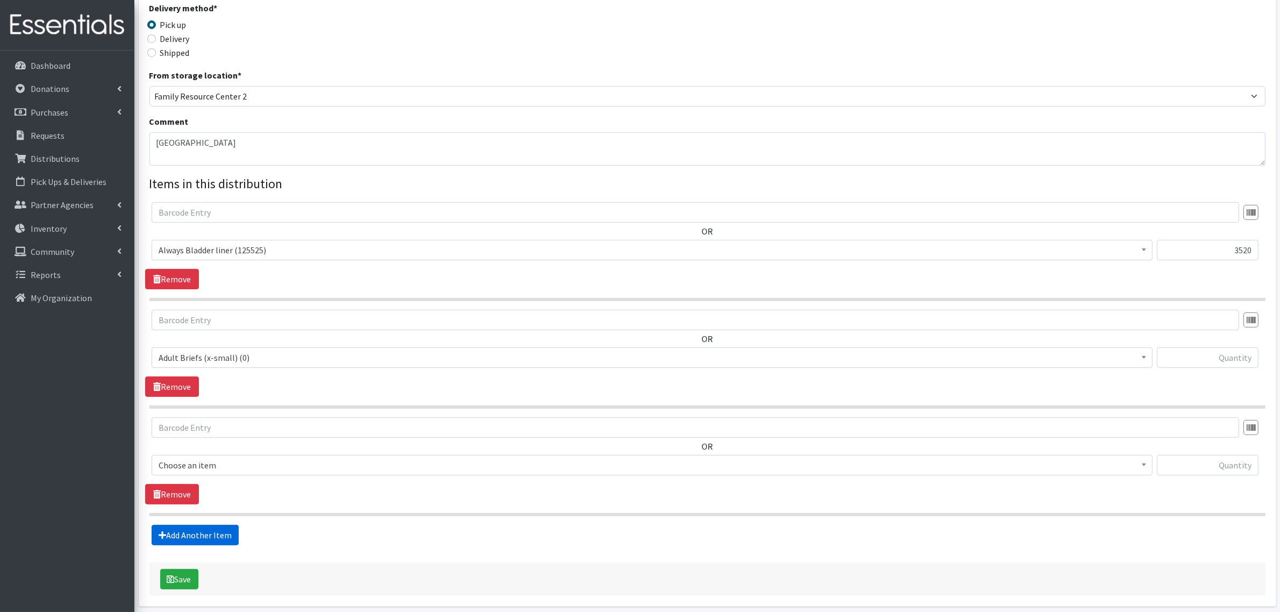
scroll to position [285, 0]
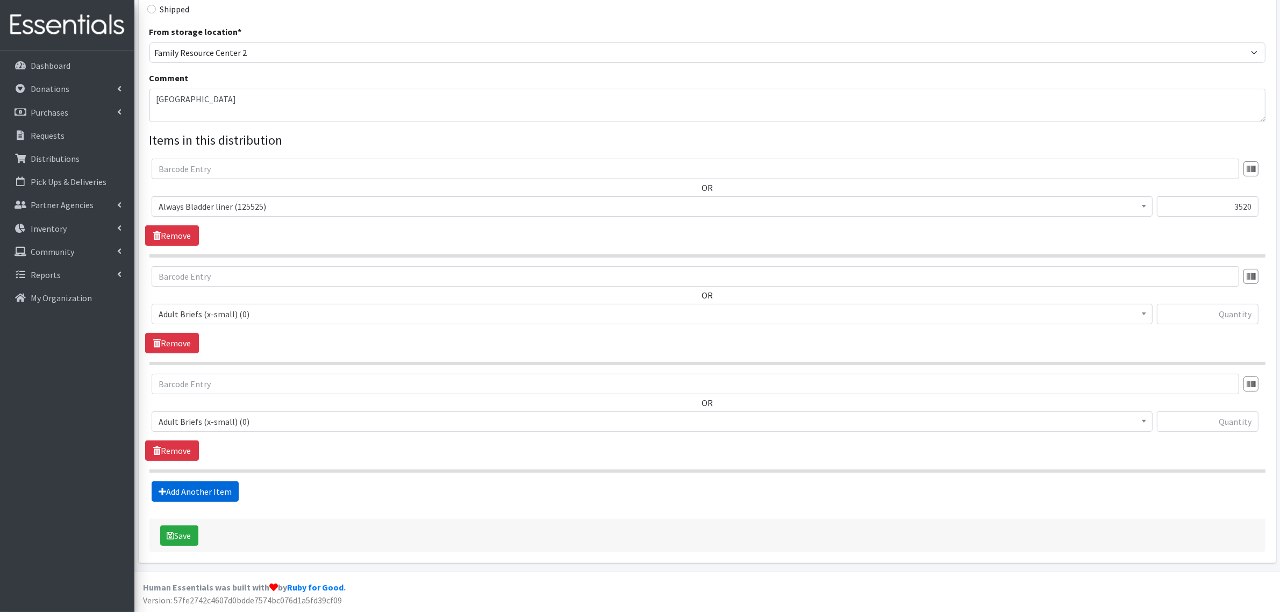
click at [197, 494] on link "Add Another Item" at bounding box center [195, 491] width 87 height 20
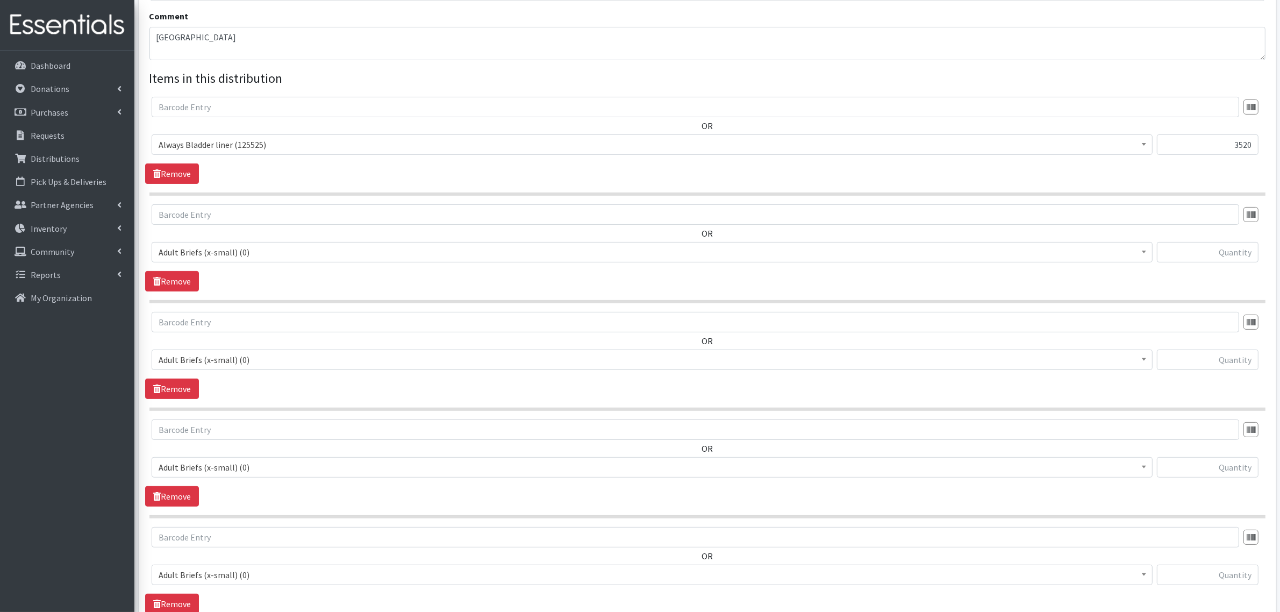
scroll to position [339, 0]
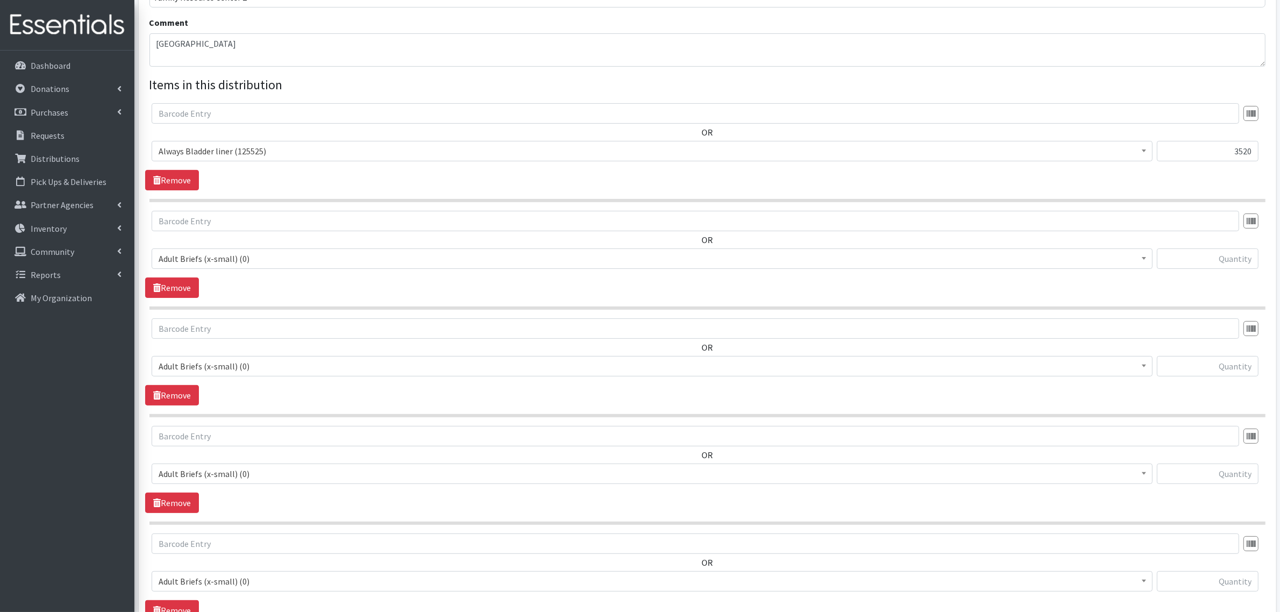
click at [195, 259] on span "Adult Briefs (x-small) (0)" at bounding box center [652, 258] width 987 height 15
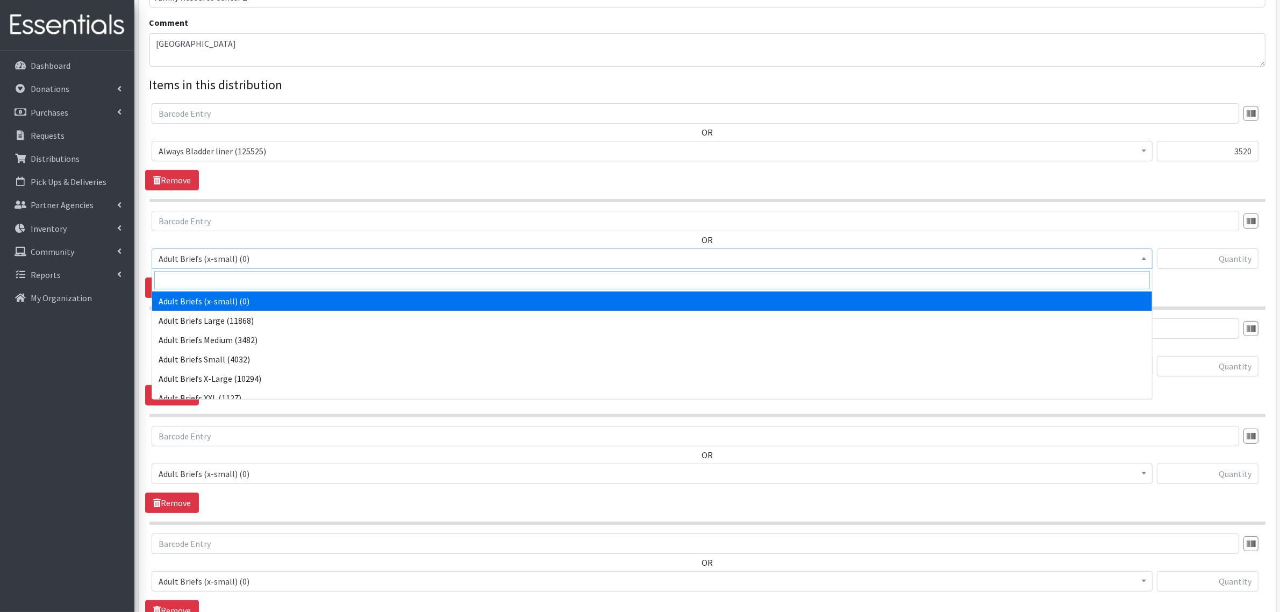
click at [190, 285] on input "search" at bounding box center [651, 280] width 995 height 18
type input "th"
select select "14418"
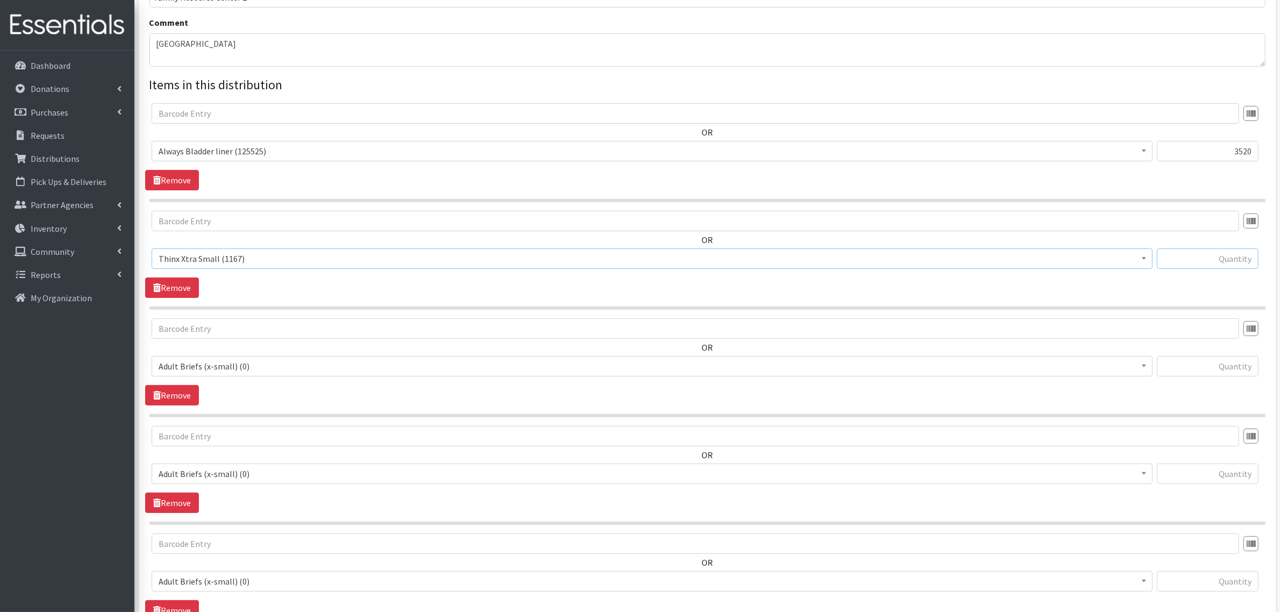
click at [1199, 265] on input "text" at bounding box center [1208, 258] width 102 height 20
type input "25"
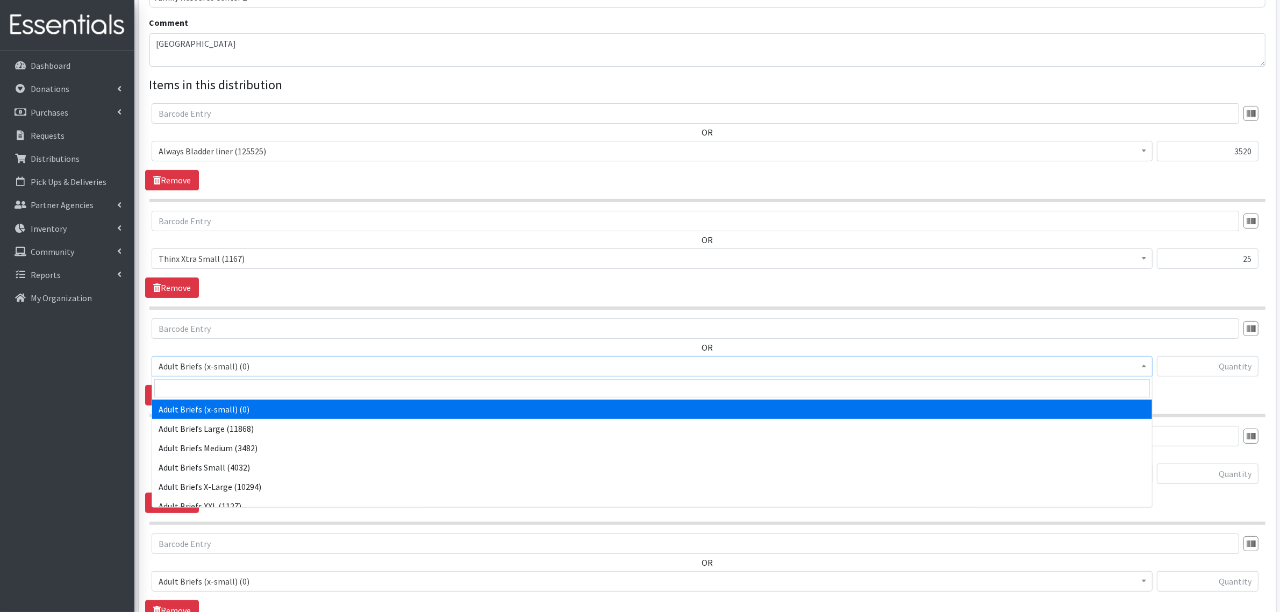
click at [307, 367] on span "Adult Briefs (x-small) (0)" at bounding box center [652, 365] width 987 height 15
click at [218, 390] on input "search" at bounding box center [651, 388] width 995 height 18
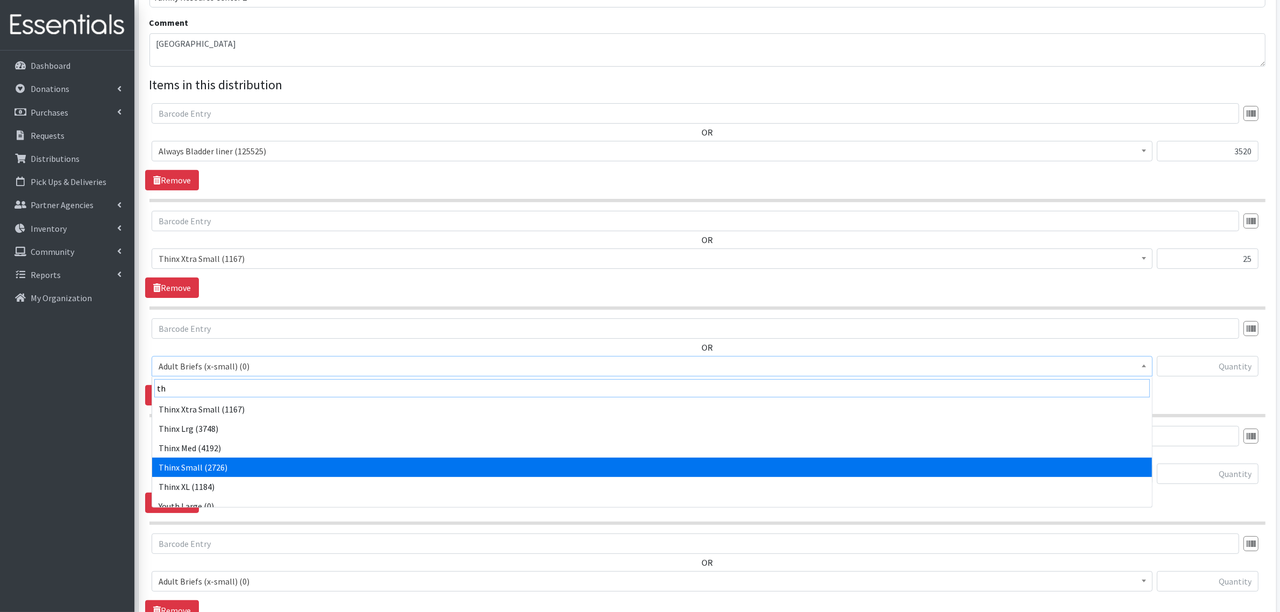
type input "th"
select select "14417"
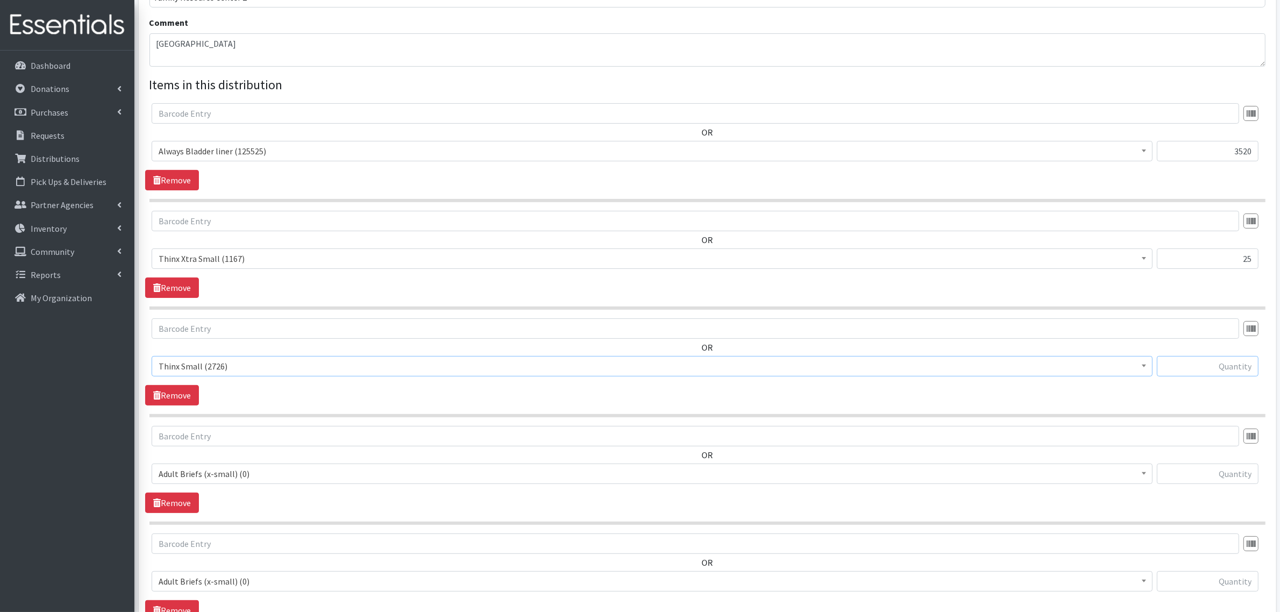
click at [1204, 362] on input "text" at bounding box center [1208, 366] width 102 height 20
click at [1181, 357] on input "text" at bounding box center [1208, 366] width 102 height 20
type input "25"
click at [1087, 476] on span "Adult Briefs (x-small) (0)" at bounding box center [652, 473] width 987 height 15
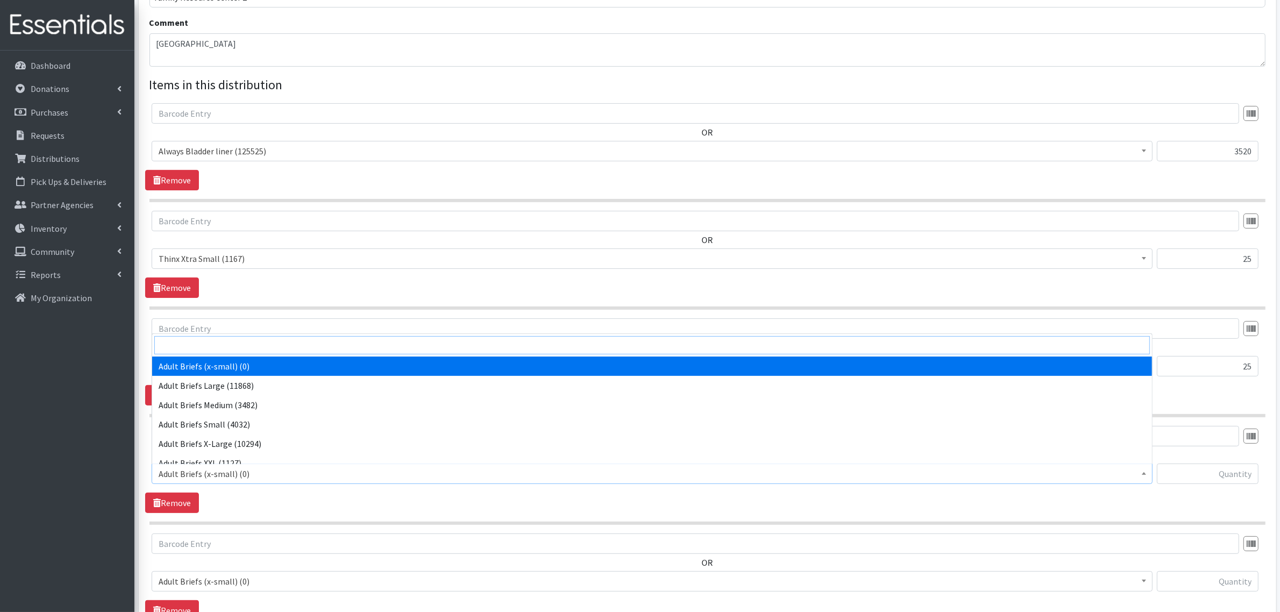
click at [343, 351] on input "search" at bounding box center [651, 345] width 995 height 18
click at [282, 256] on span "Thinx Xtra Small (1167)" at bounding box center [652, 258] width 987 height 15
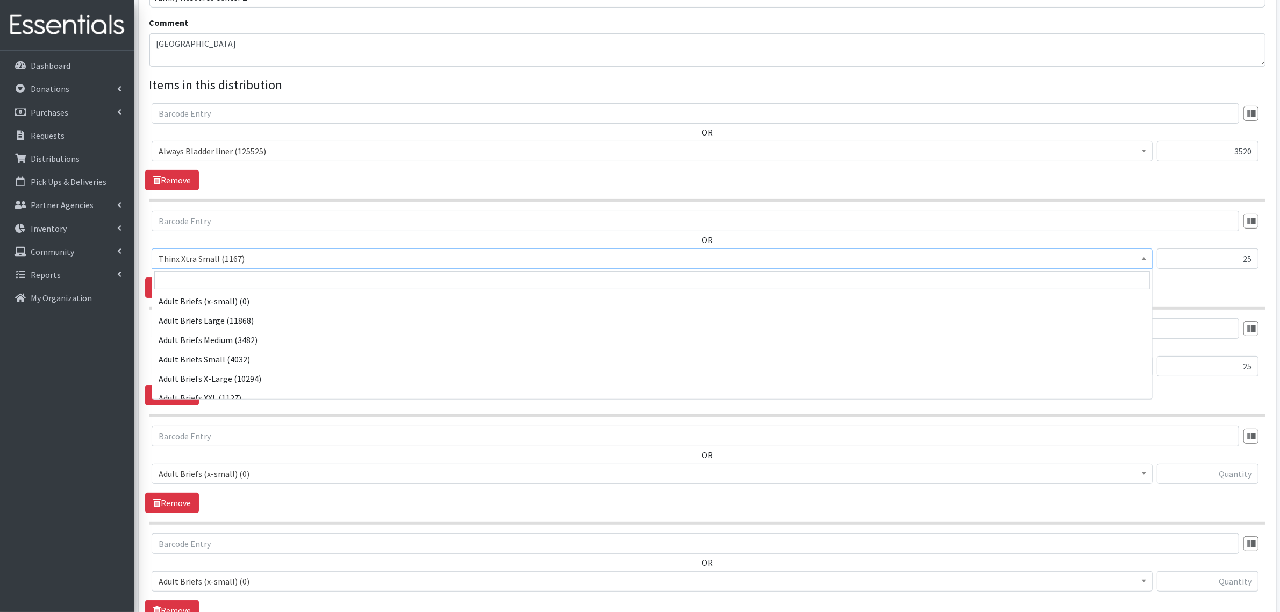
scroll to position [599, 0]
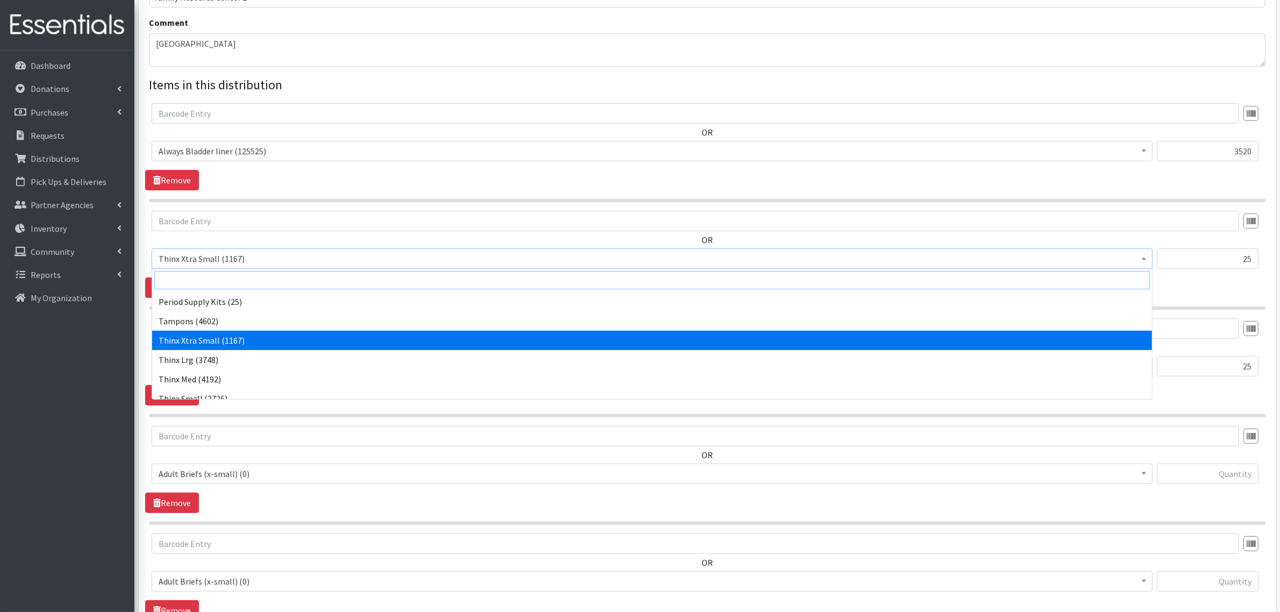
click at [245, 283] on input "search" at bounding box center [651, 280] width 995 height 18
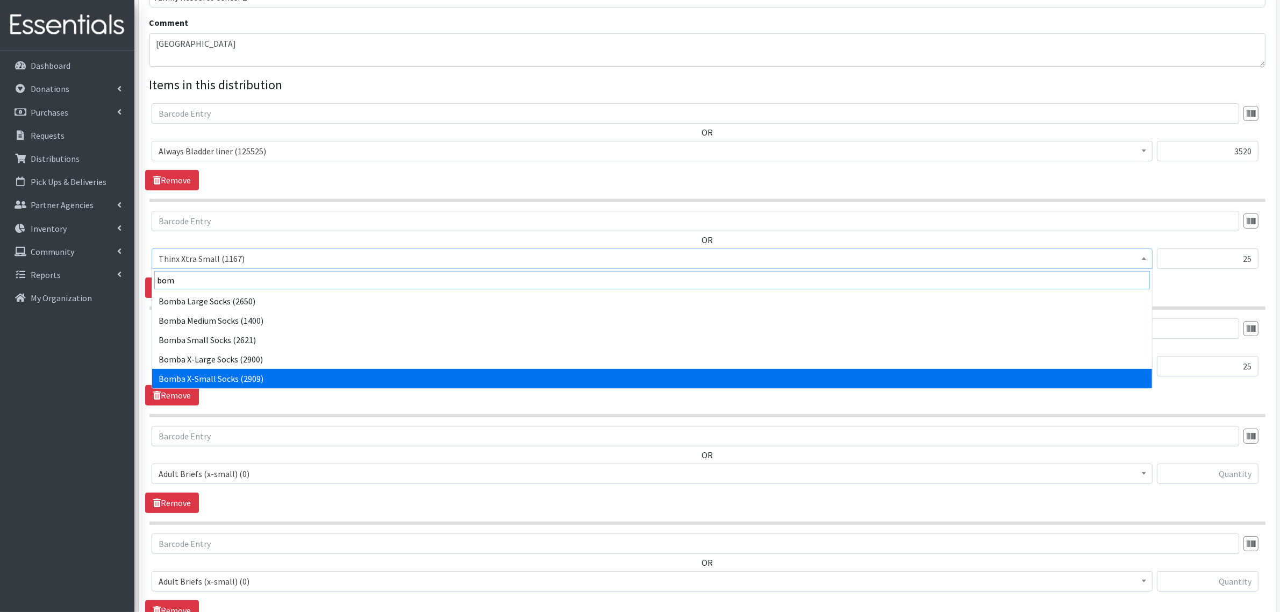
type input "bom"
select select "14299"
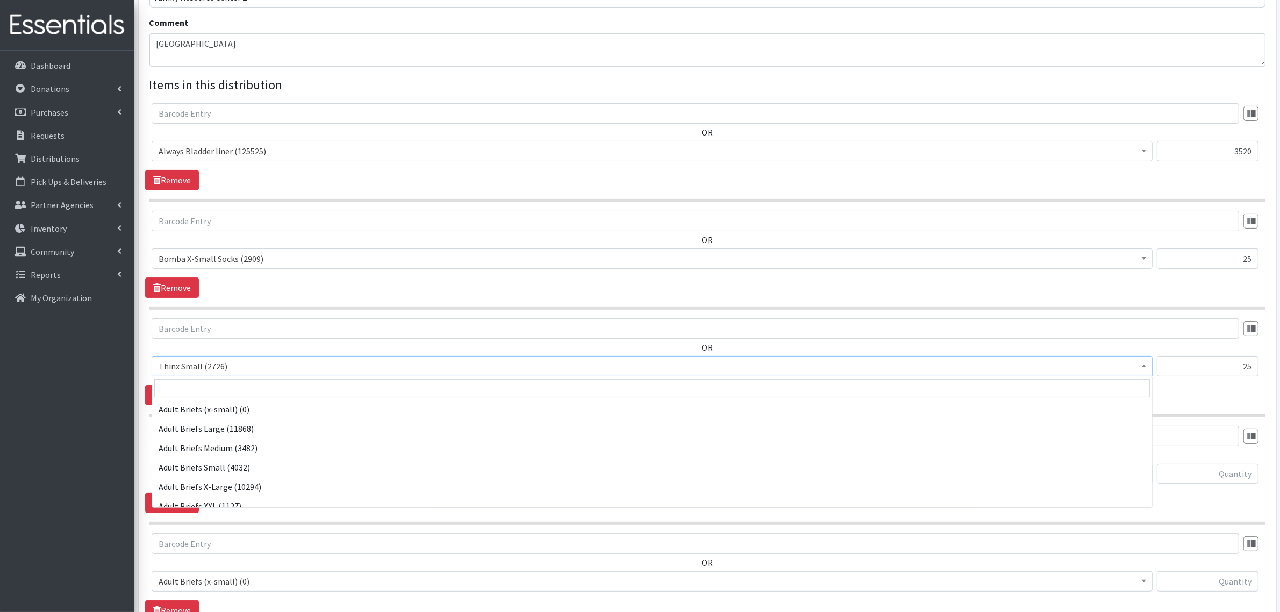
click at [278, 374] on span "Thinx Small (2726)" at bounding box center [652, 365] width 987 height 15
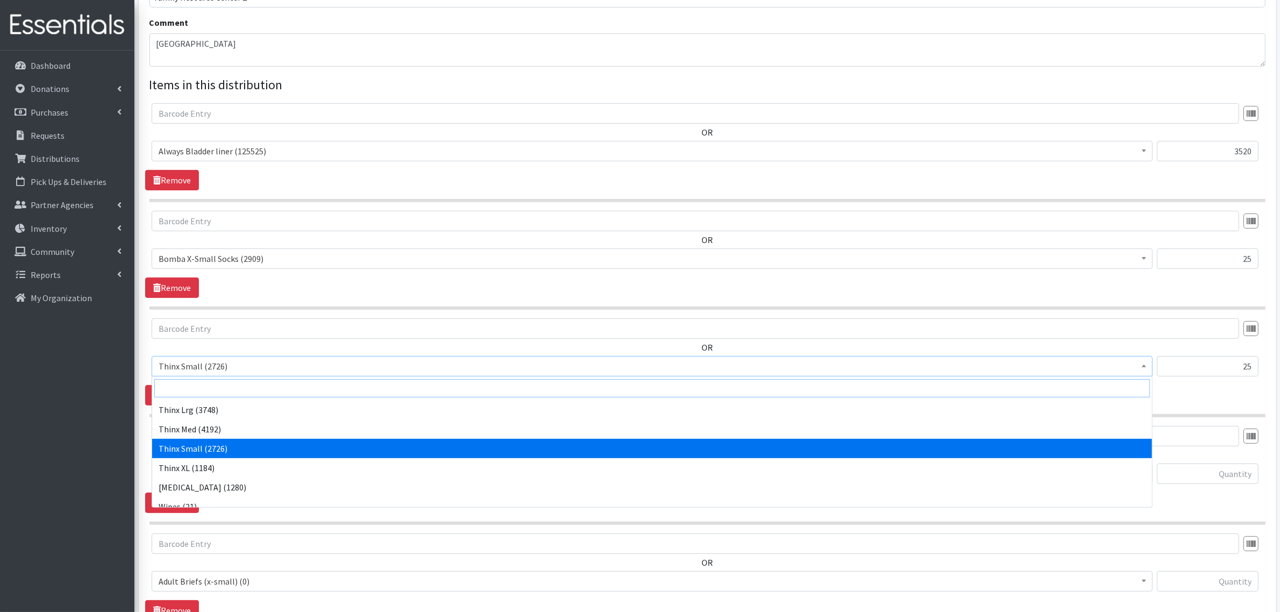
click at [222, 392] on input "search" at bounding box center [651, 388] width 995 height 18
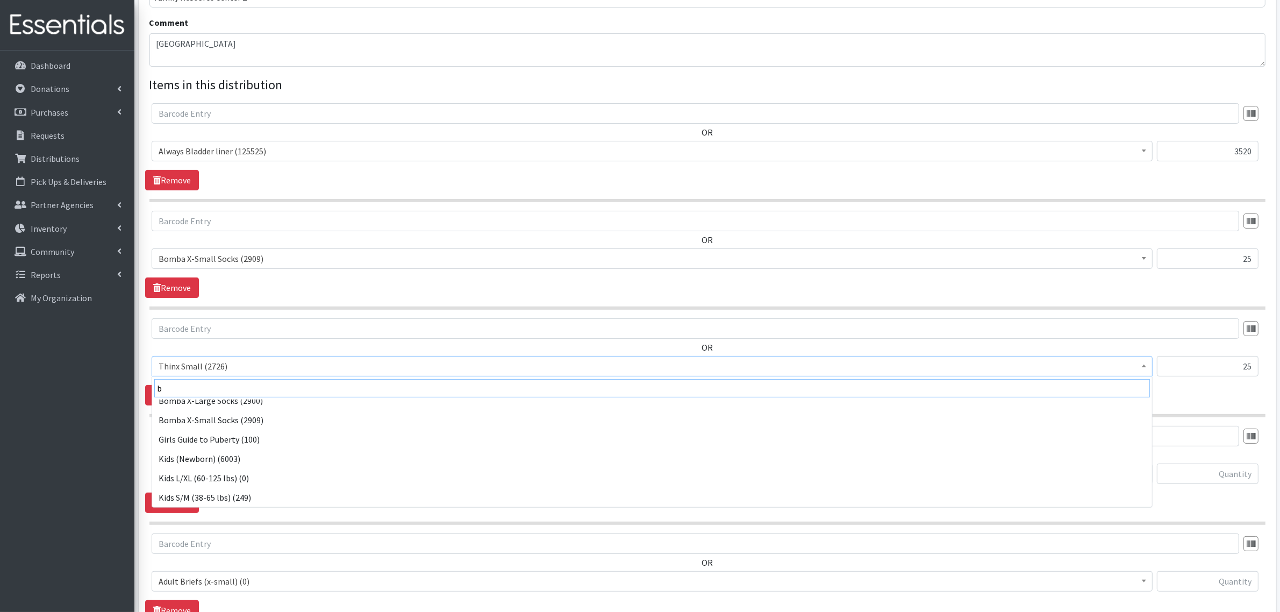
scroll to position [0, 0]
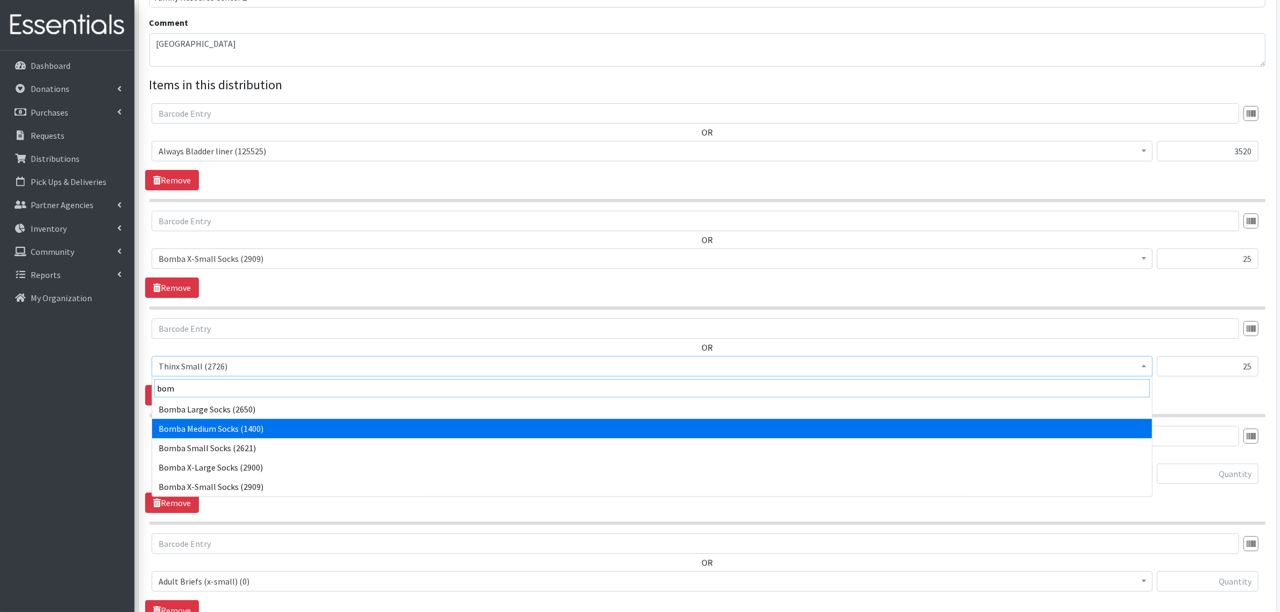
type input "bom"
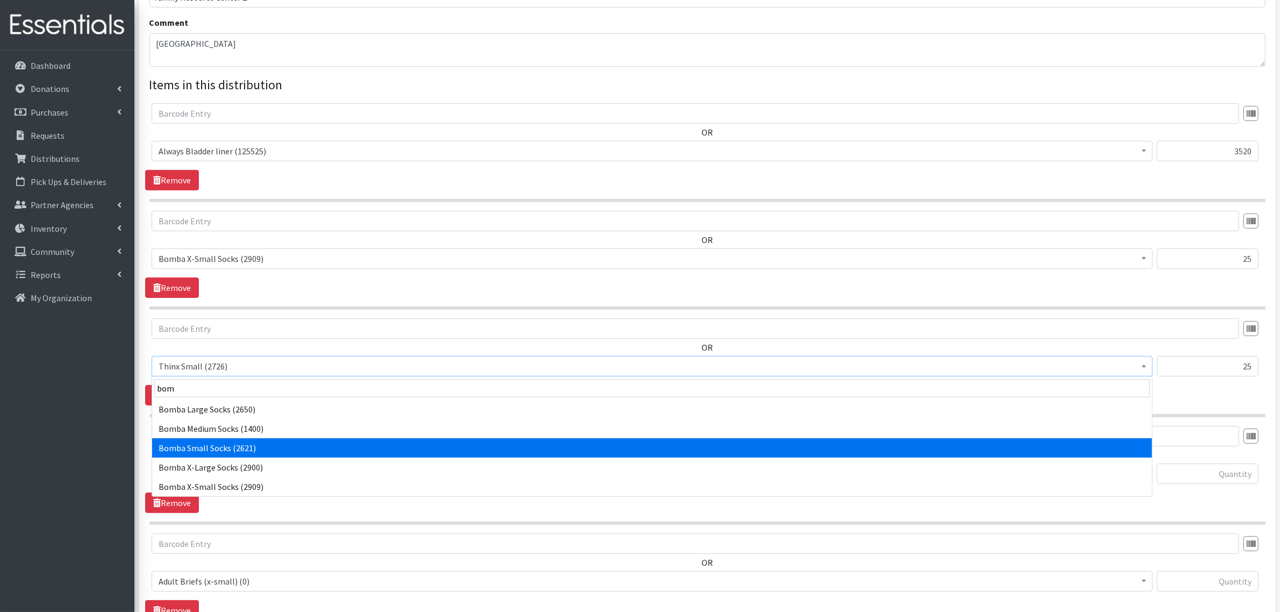
select select "14304"
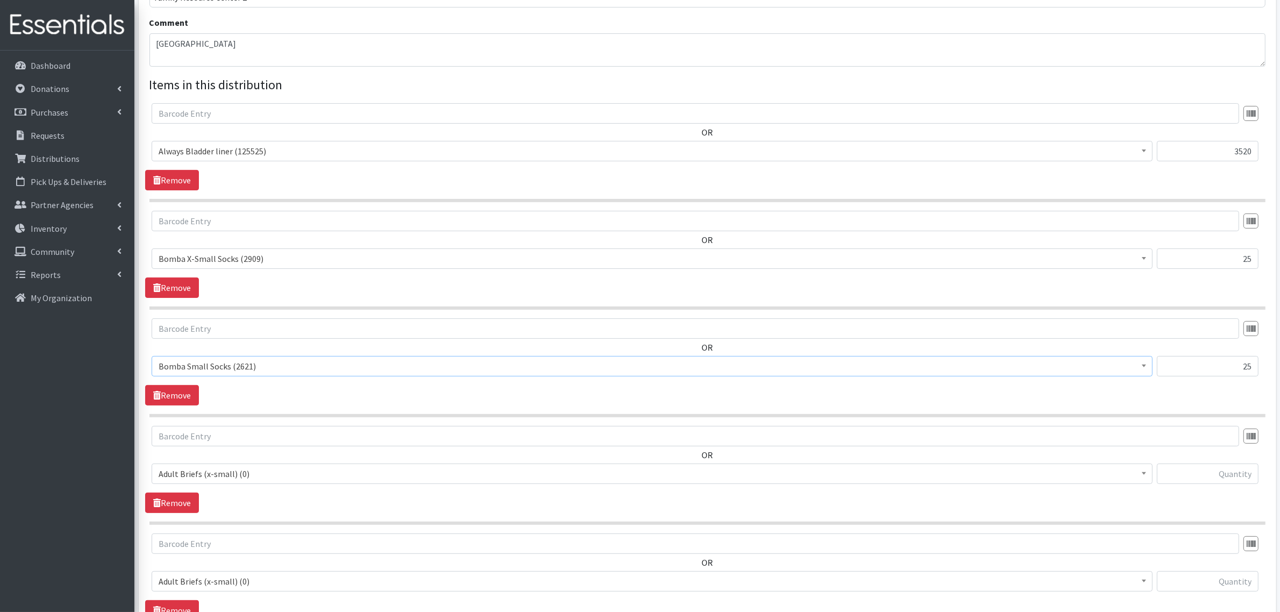
click at [216, 479] on span "Adult Briefs (x-small) (0)" at bounding box center [652, 473] width 987 height 15
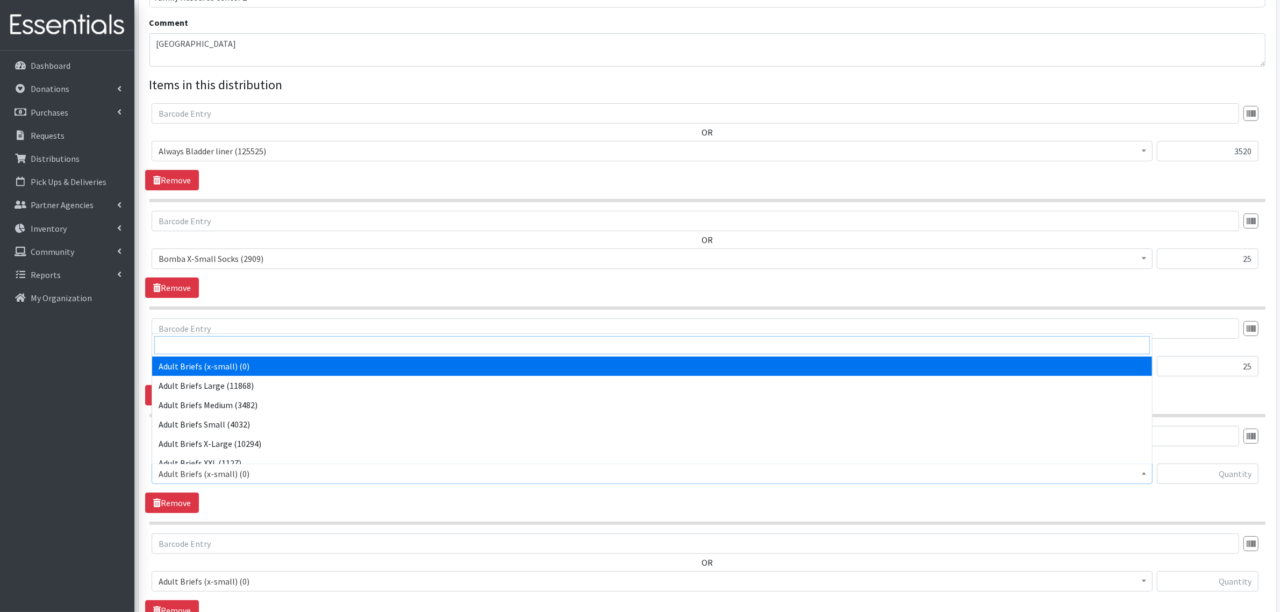
click at [207, 347] on input "search" at bounding box center [651, 345] width 995 height 18
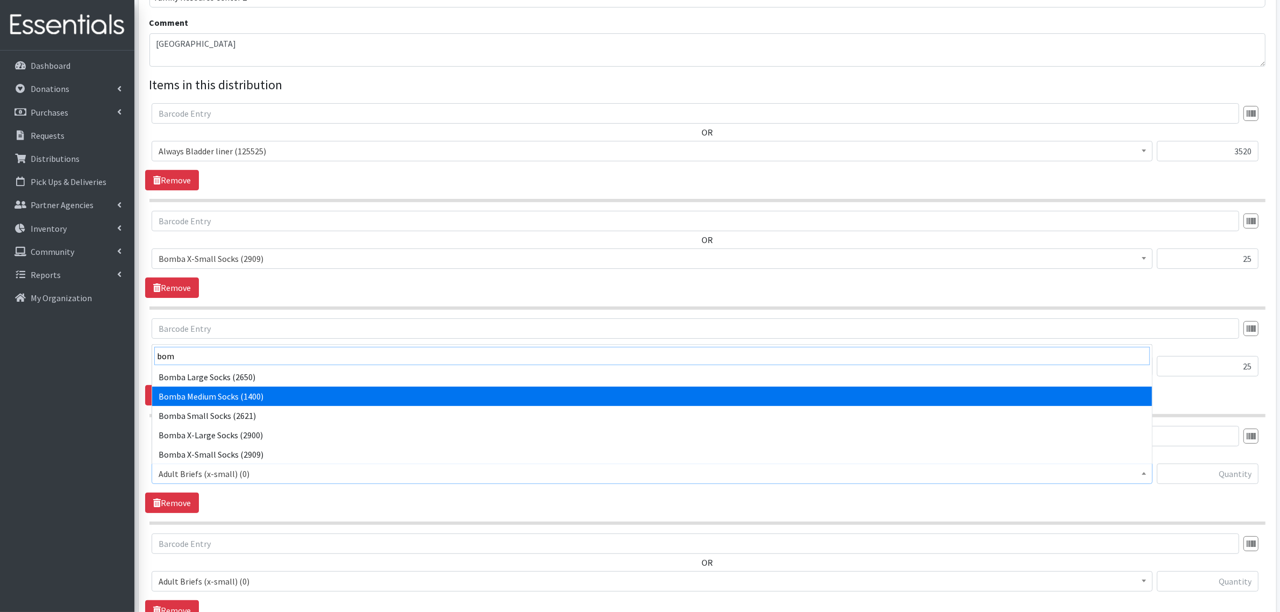
type input "bom"
select select "14302"
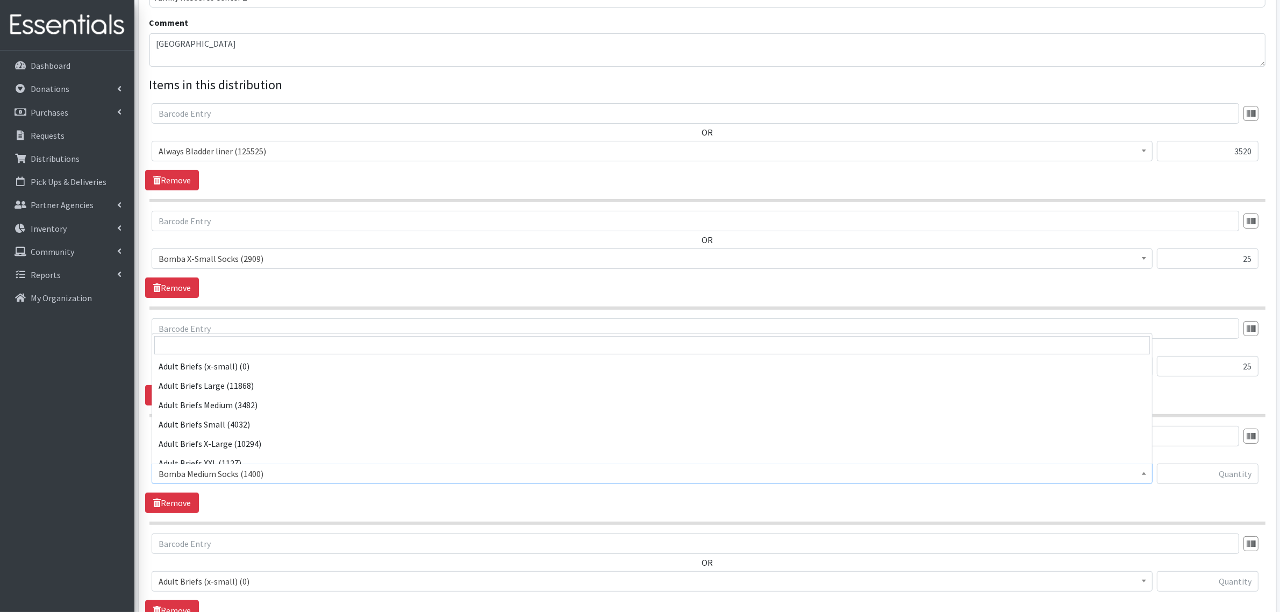
click at [210, 477] on span "Bomba Medium Socks (1400)" at bounding box center [652, 473] width 987 height 15
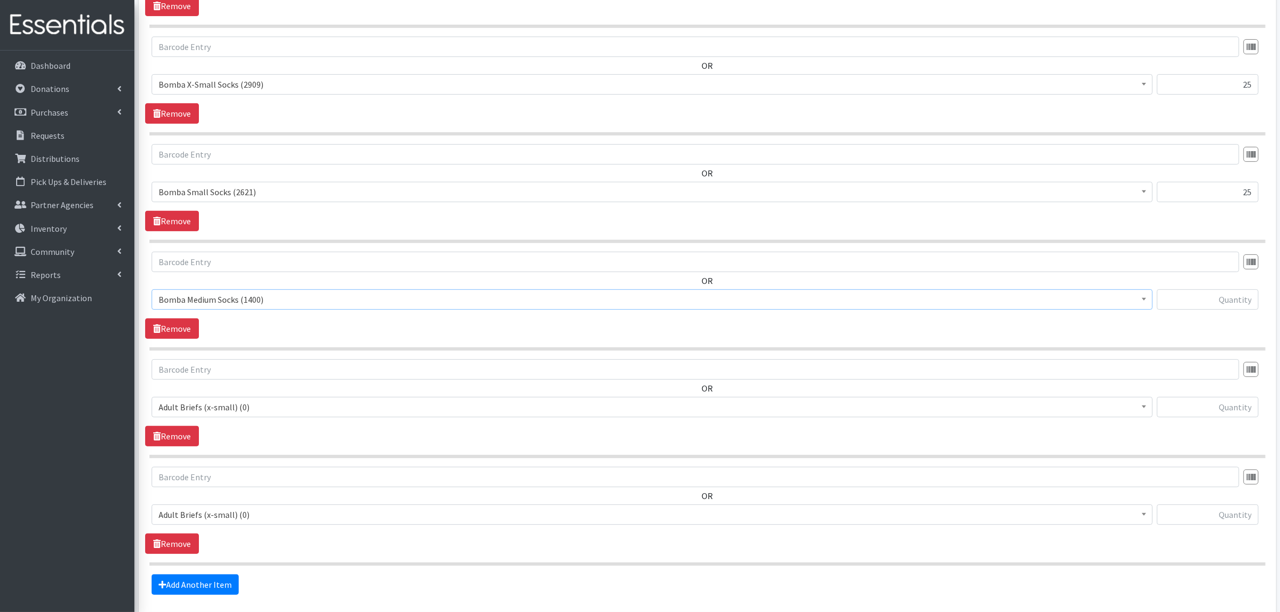
scroll to position [541, 0]
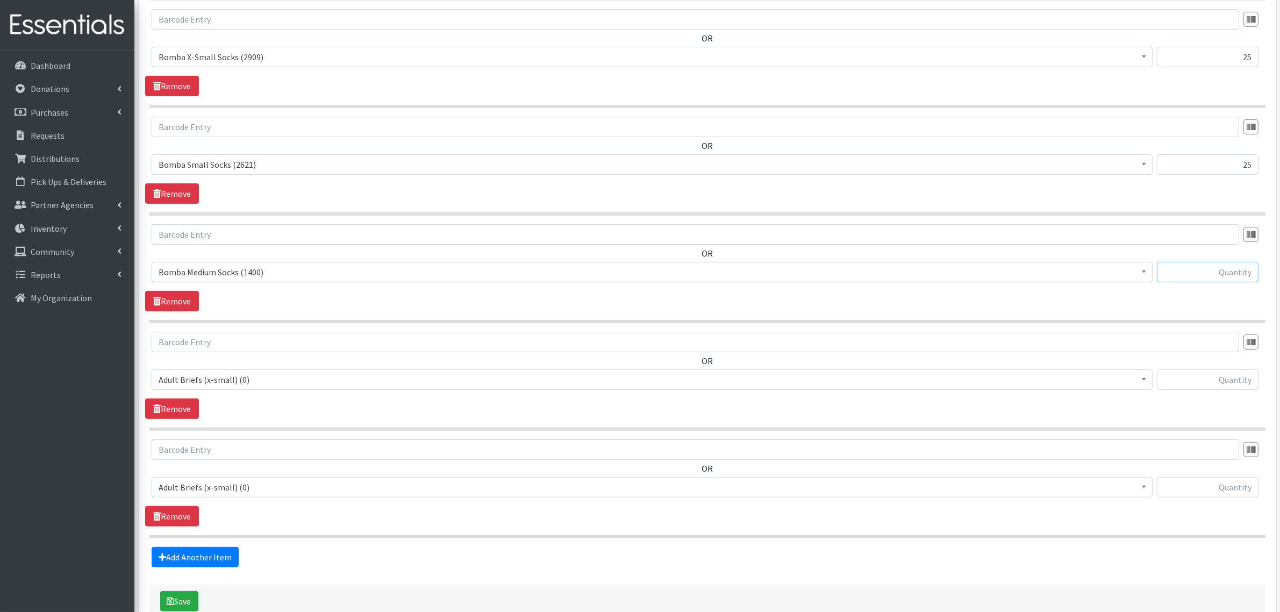
click at [1231, 278] on input "text" at bounding box center [1208, 272] width 102 height 20
type input "25"
click at [1193, 380] on input "text" at bounding box center [1208, 379] width 102 height 20
type input "50"
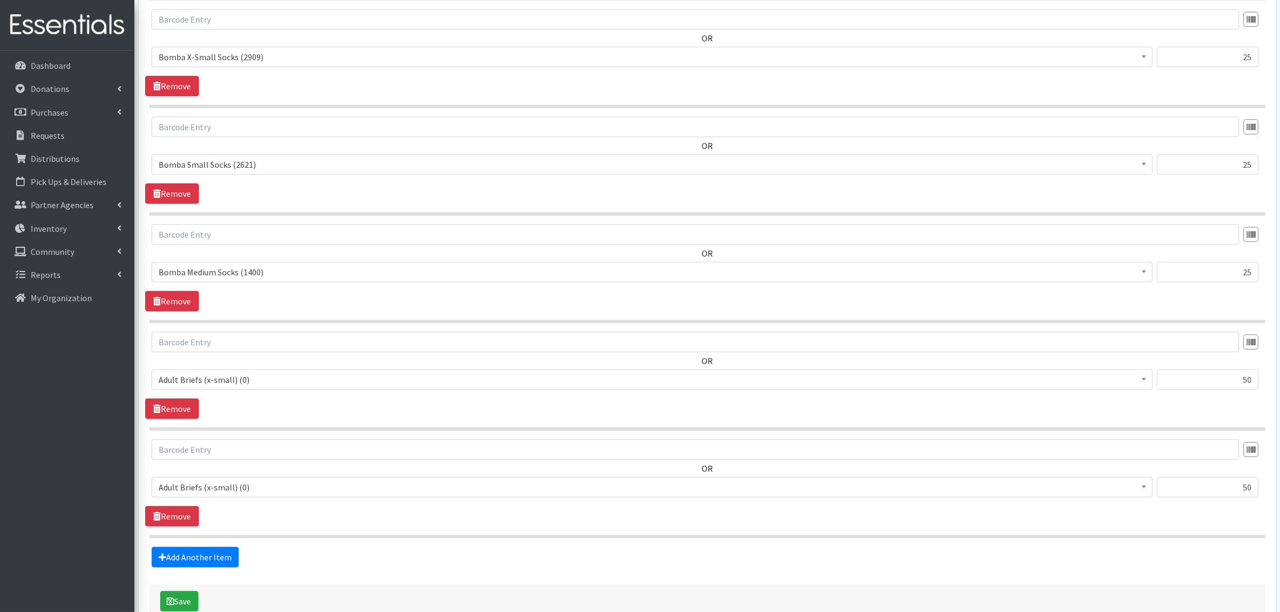
click at [211, 377] on span "Adult Briefs (x-small) (0)" at bounding box center [652, 379] width 987 height 15
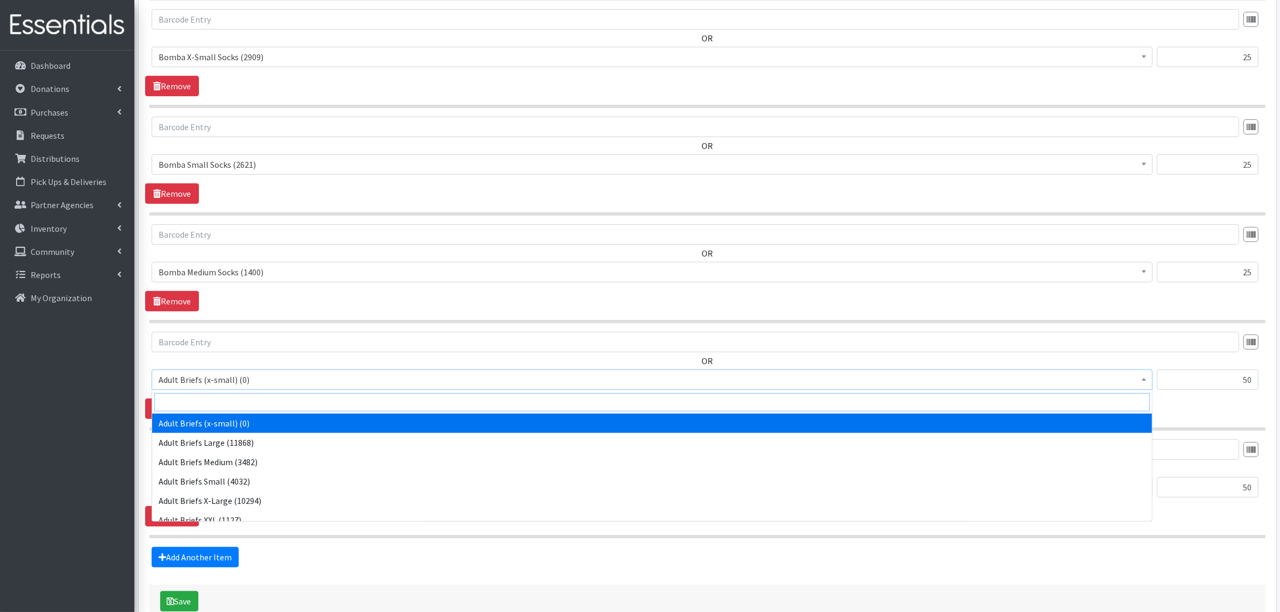
click at [203, 407] on input "search" at bounding box center [651, 402] width 995 height 18
type input "bomb"
select select "14305"
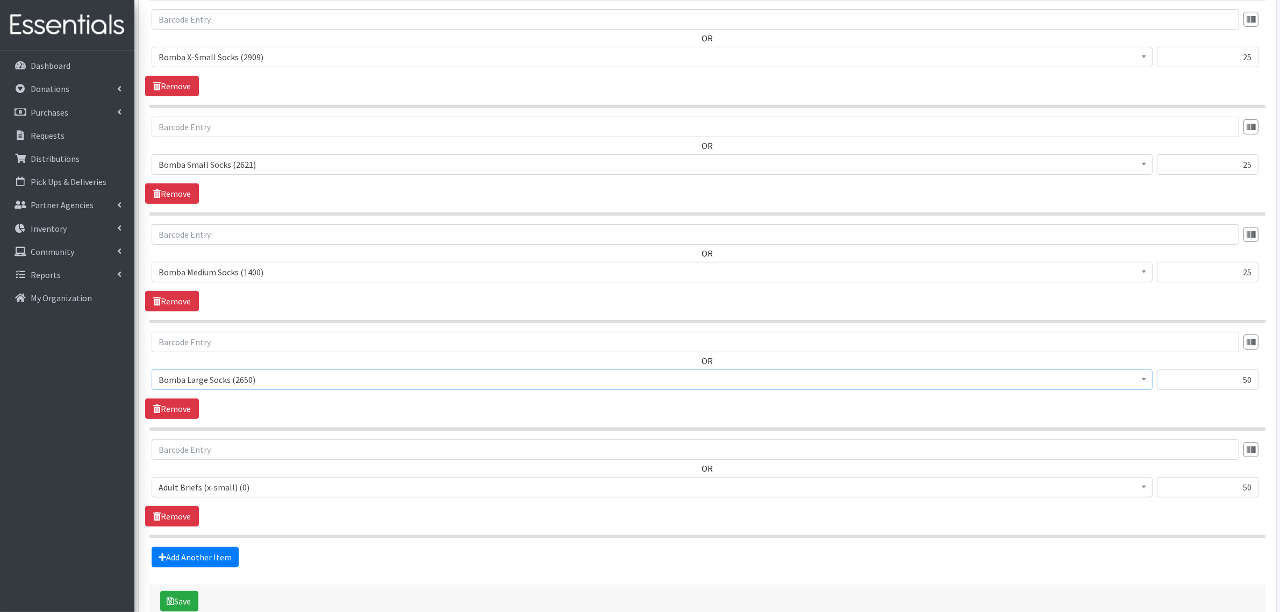
click at [207, 485] on span "Adult Briefs (x-small) (0)" at bounding box center [652, 486] width 987 height 15
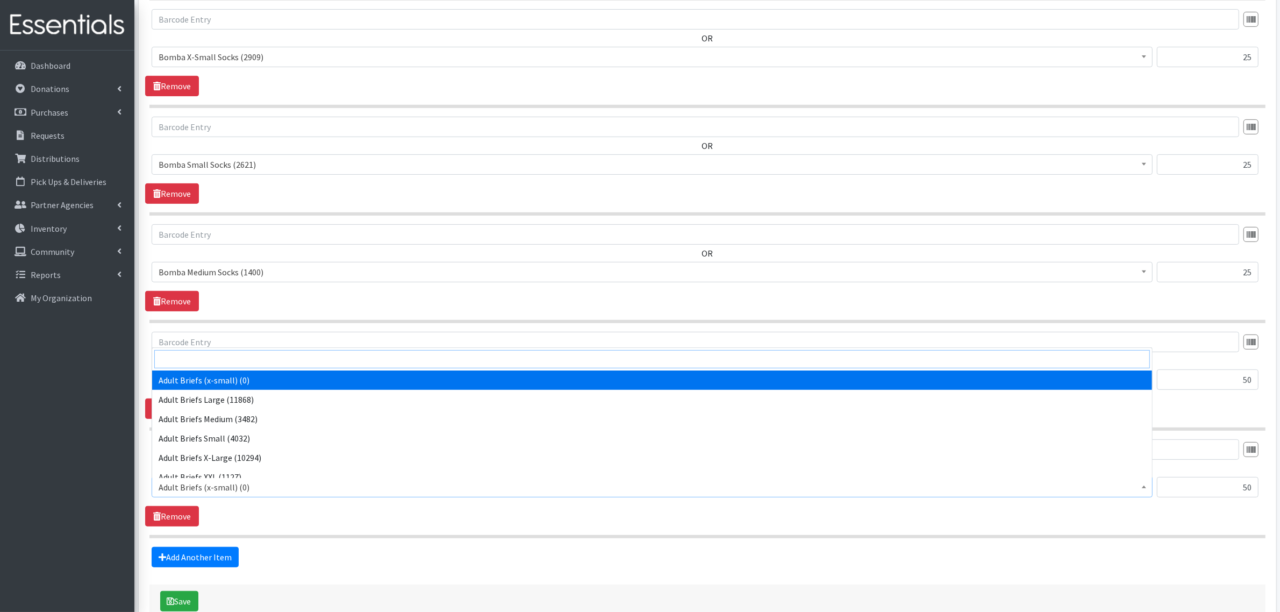
click at [195, 363] on input "search" at bounding box center [651, 359] width 995 height 18
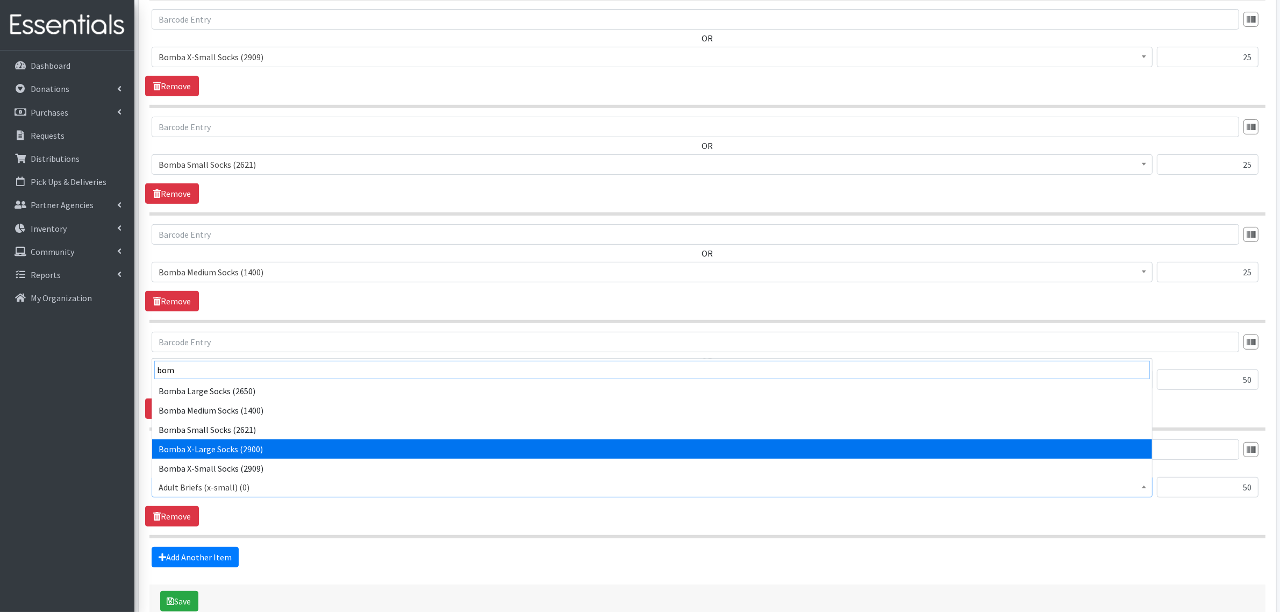
type input "bom"
select select "14297"
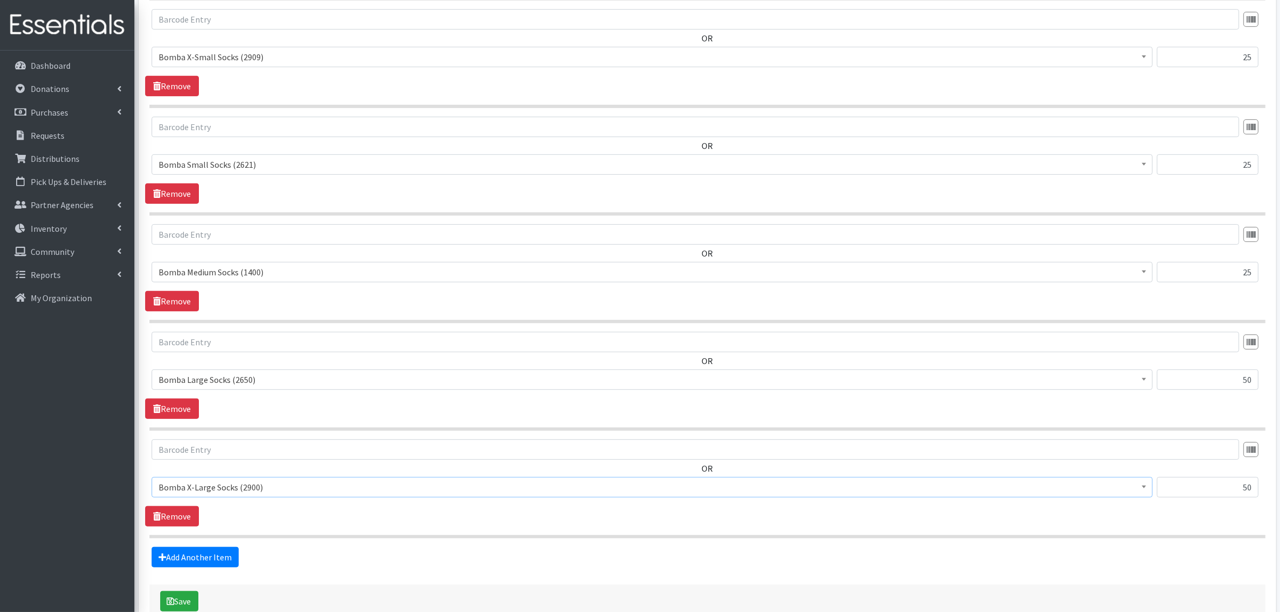
click at [246, 510] on div "OR Adult Briefs (x-small) (0) Adult Briefs Large (11868) Adult Briefs Medium (3…" at bounding box center [707, 482] width 1124 height 87
click at [187, 601] on button "Save" at bounding box center [179, 601] width 38 height 20
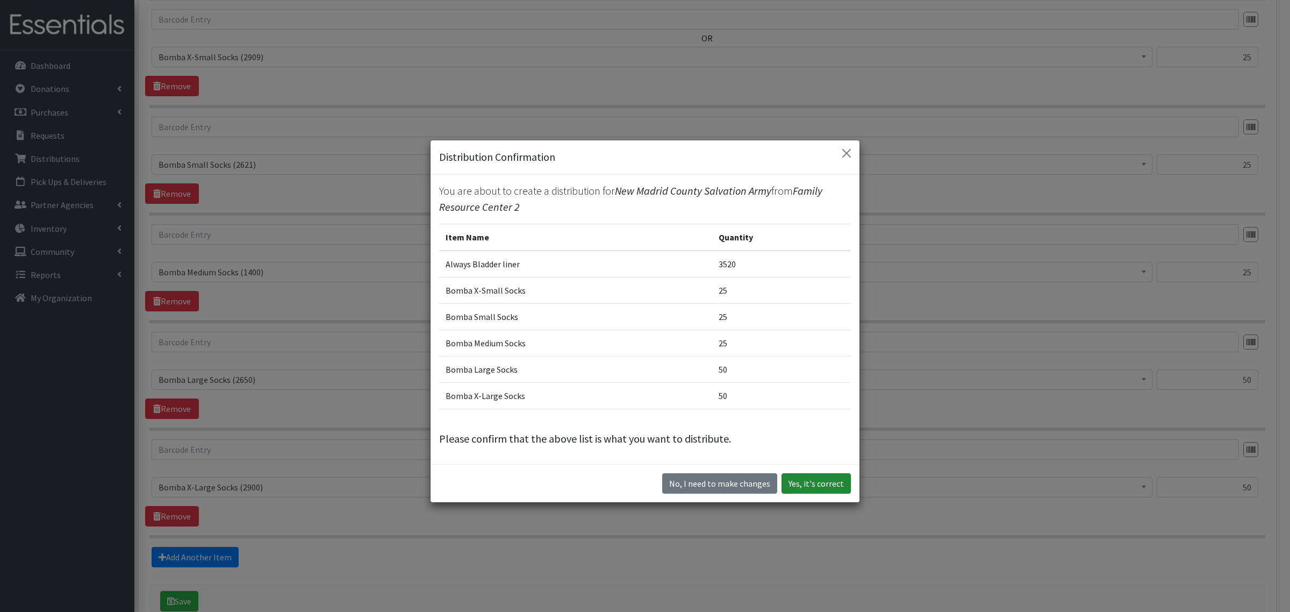
click at [831, 485] on button "Yes, it's correct" at bounding box center [815, 483] width 69 height 20
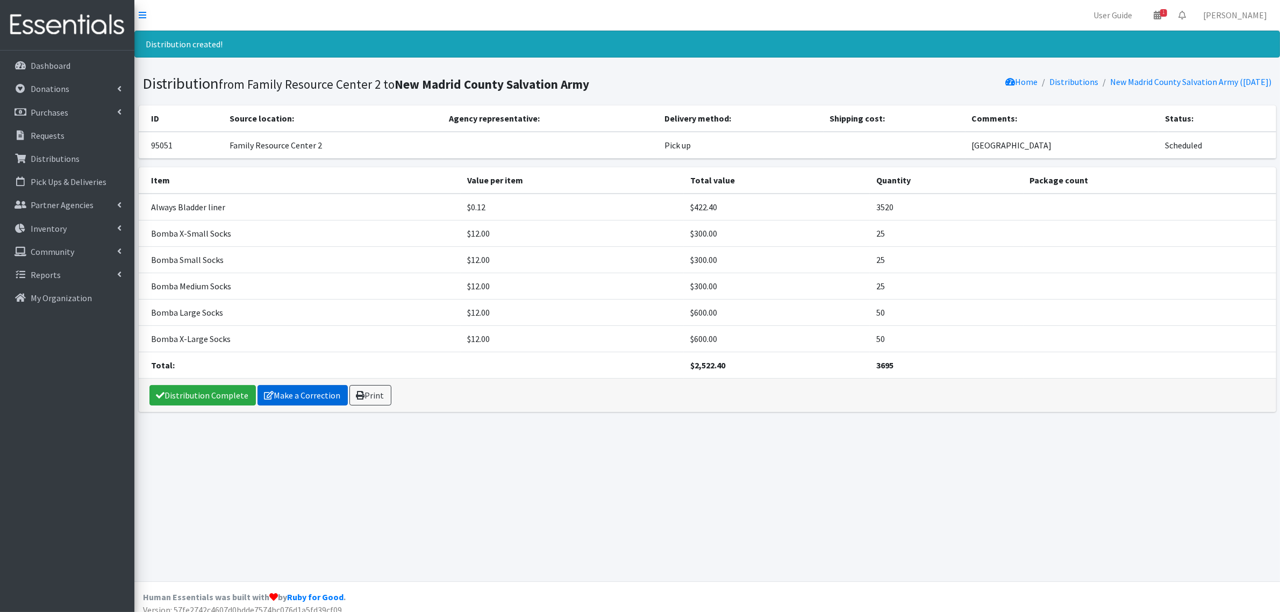
click at [307, 393] on link "Make a Correction" at bounding box center [302, 395] width 90 height 20
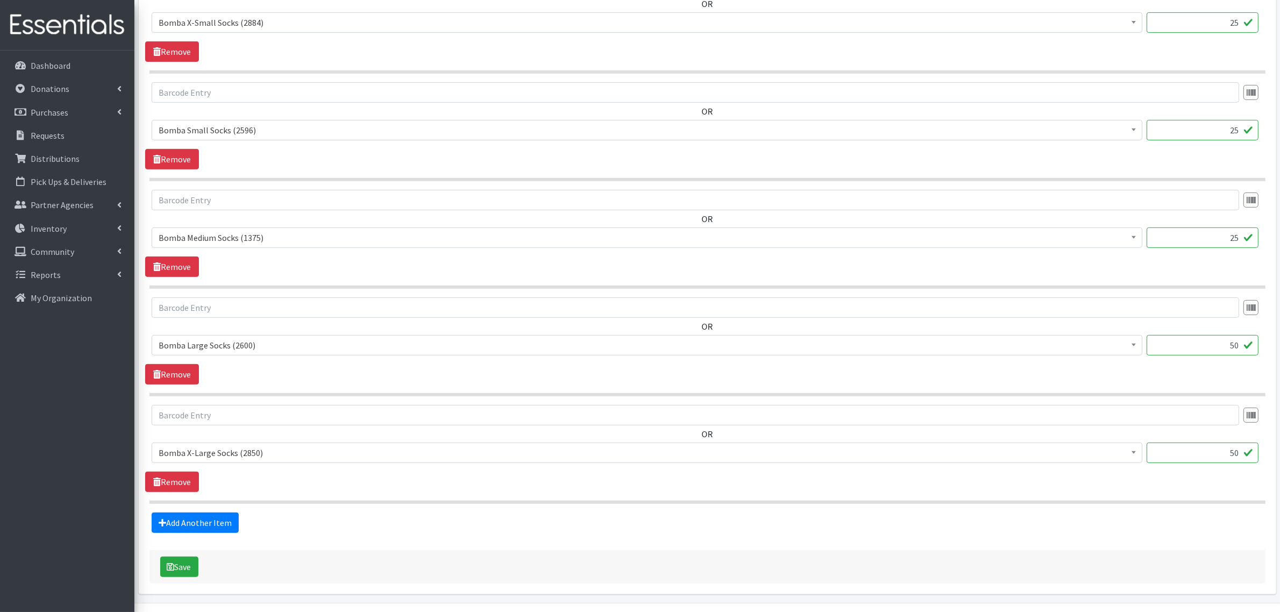
scroll to position [608, 0]
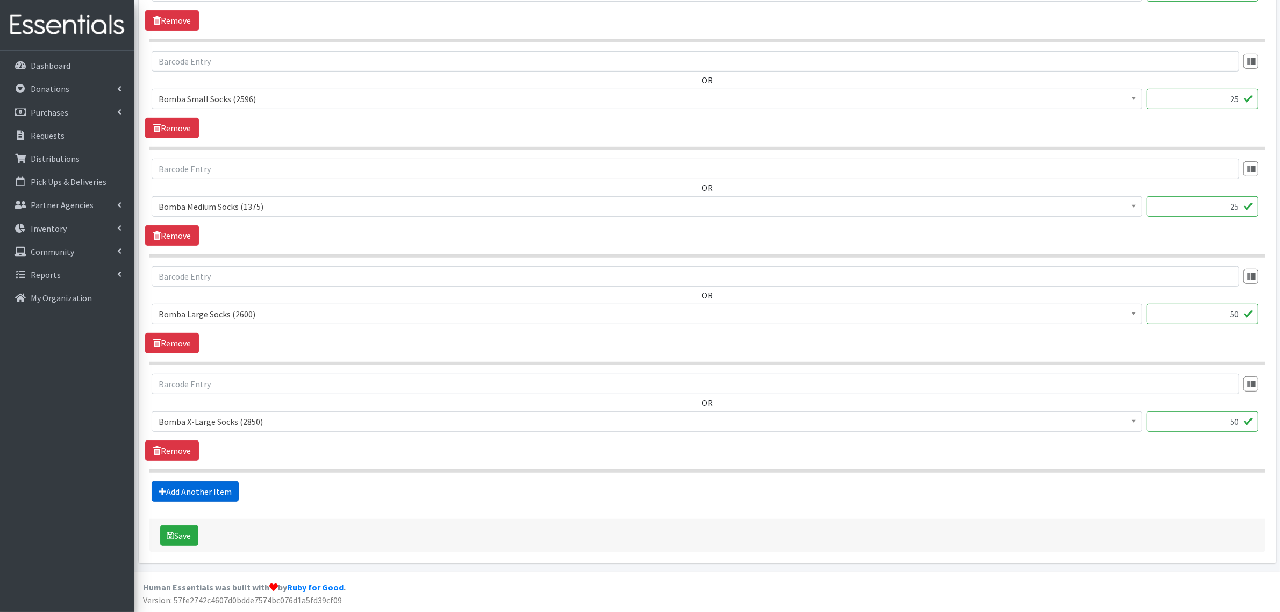
click at [175, 490] on link "Add Another Item" at bounding box center [195, 491] width 87 height 20
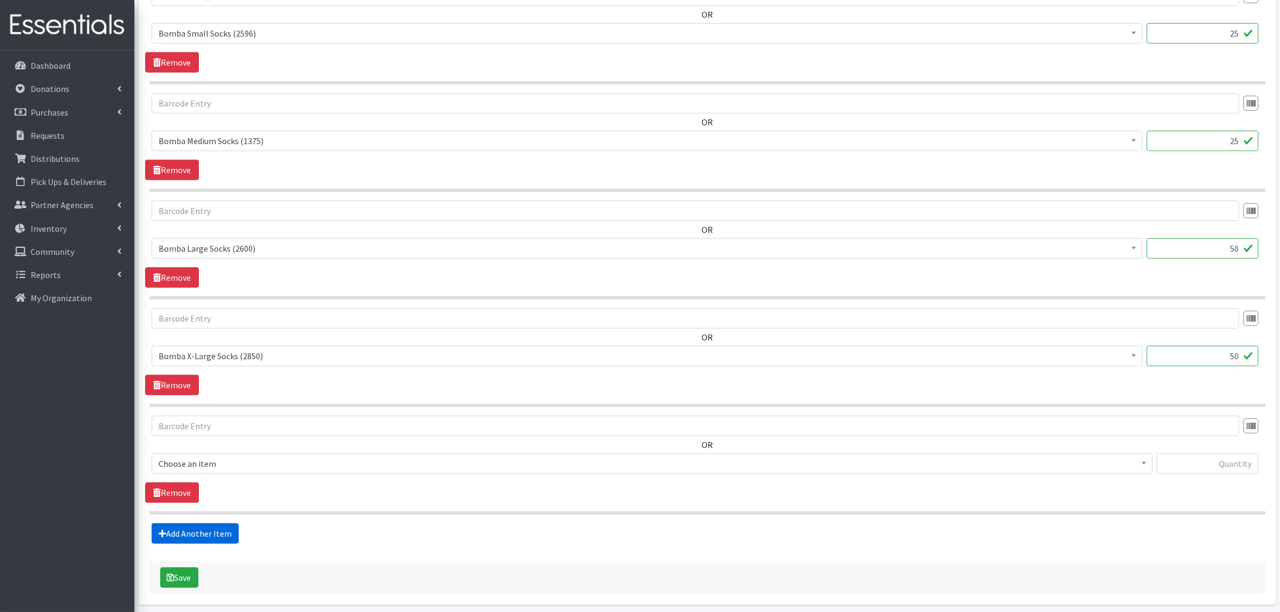
scroll to position [716, 0]
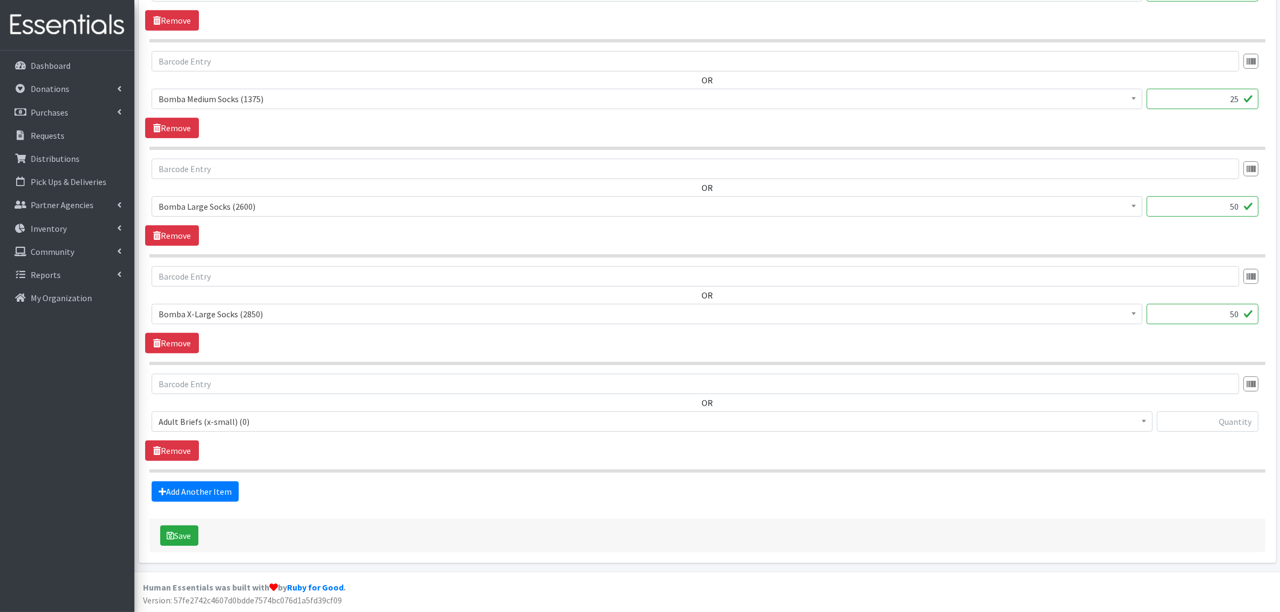
click at [216, 422] on span "Adult Briefs (x-small) (0)" at bounding box center [652, 421] width 987 height 15
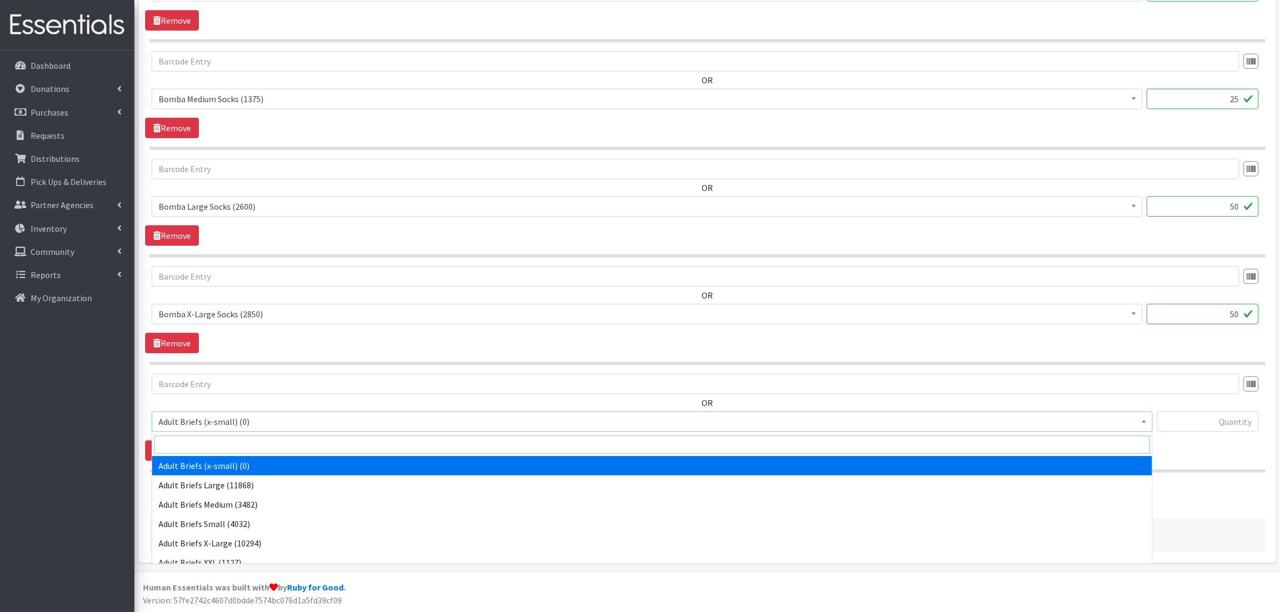
click at [208, 442] on input "search" at bounding box center [651, 444] width 995 height 18
type input "ta"
select select "10382"
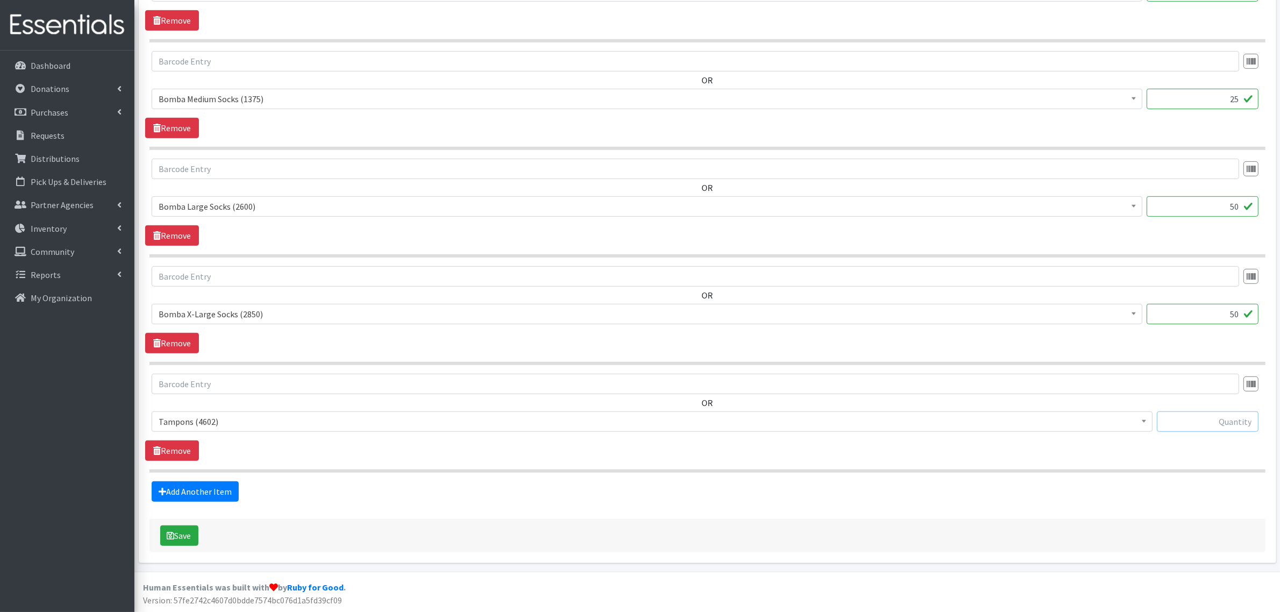
click at [1215, 420] on input "text" at bounding box center [1208, 421] width 102 height 20
type input "1000"
click at [178, 532] on button "Save" at bounding box center [179, 535] width 38 height 20
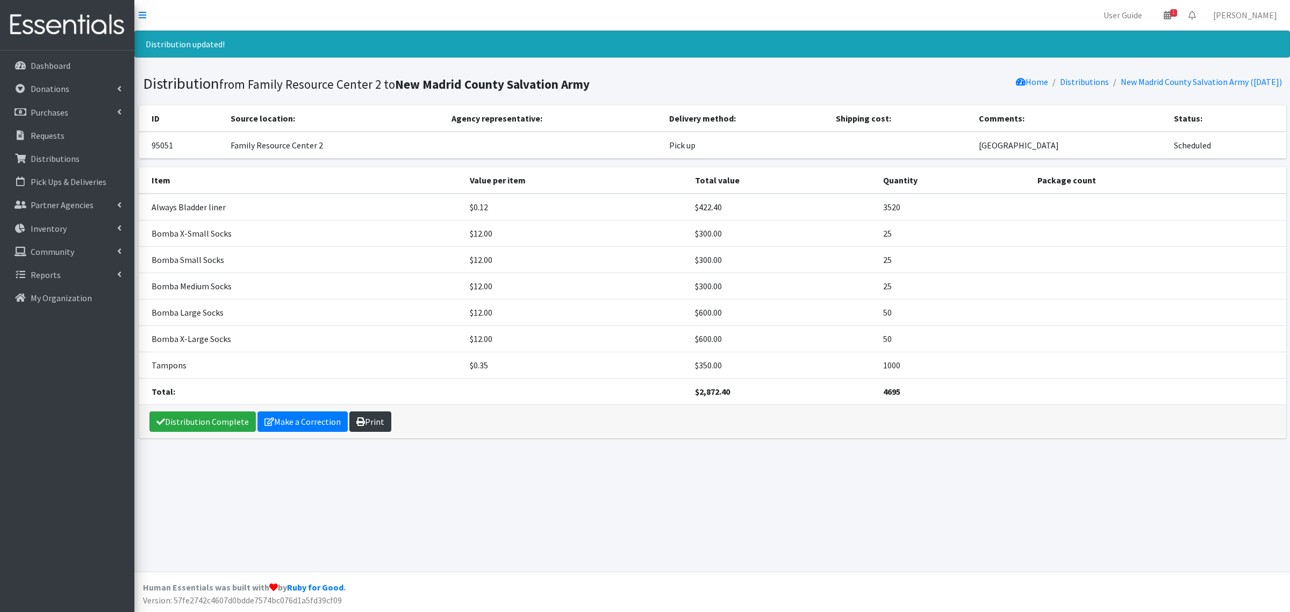
click at [357, 422] on icon at bounding box center [360, 421] width 9 height 9
click at [197, 430] on link "Distribution Complete" at bounding box center [202, 421] width 106 height 20
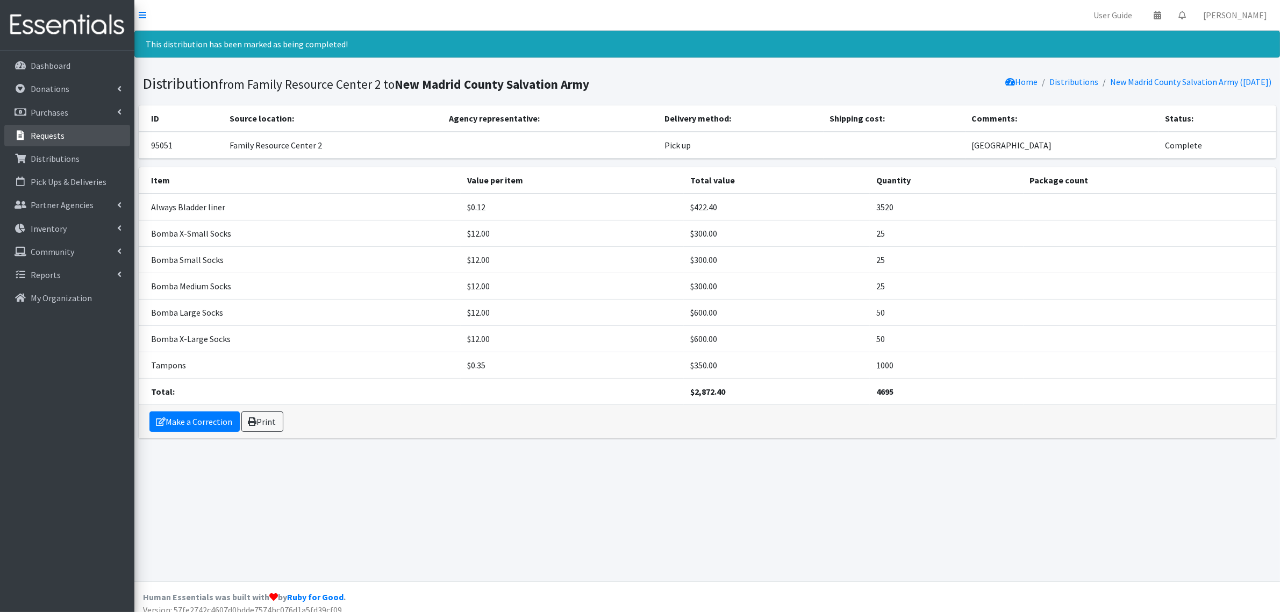
click at [70, 141] on link "Requests" at bounding box center [67, 135] width 126 height 21
